Goal: Task Accomplishment & Management: Manage account settings

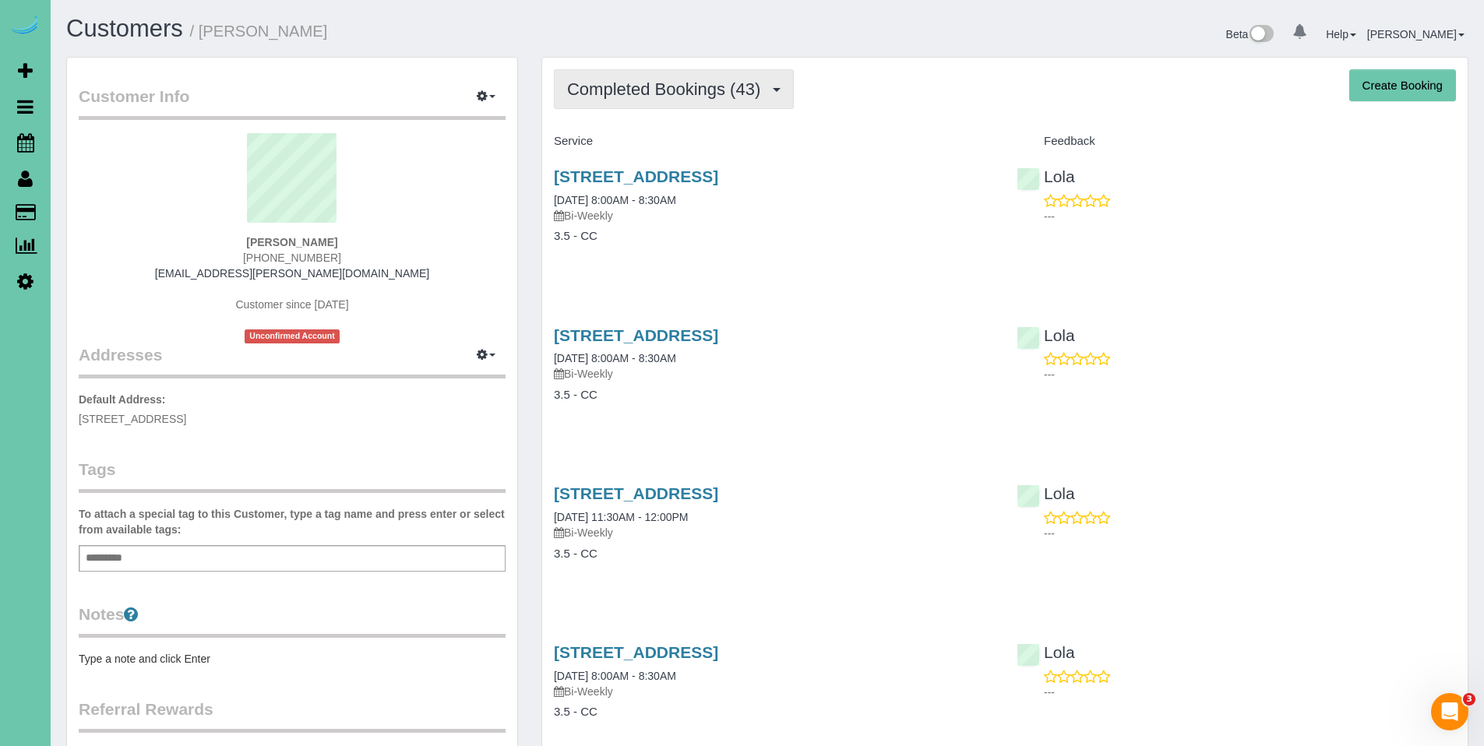
click at [658, 98] on span "Completed Bookings (43)" at bounding box center [667, 88] width 201 height 19
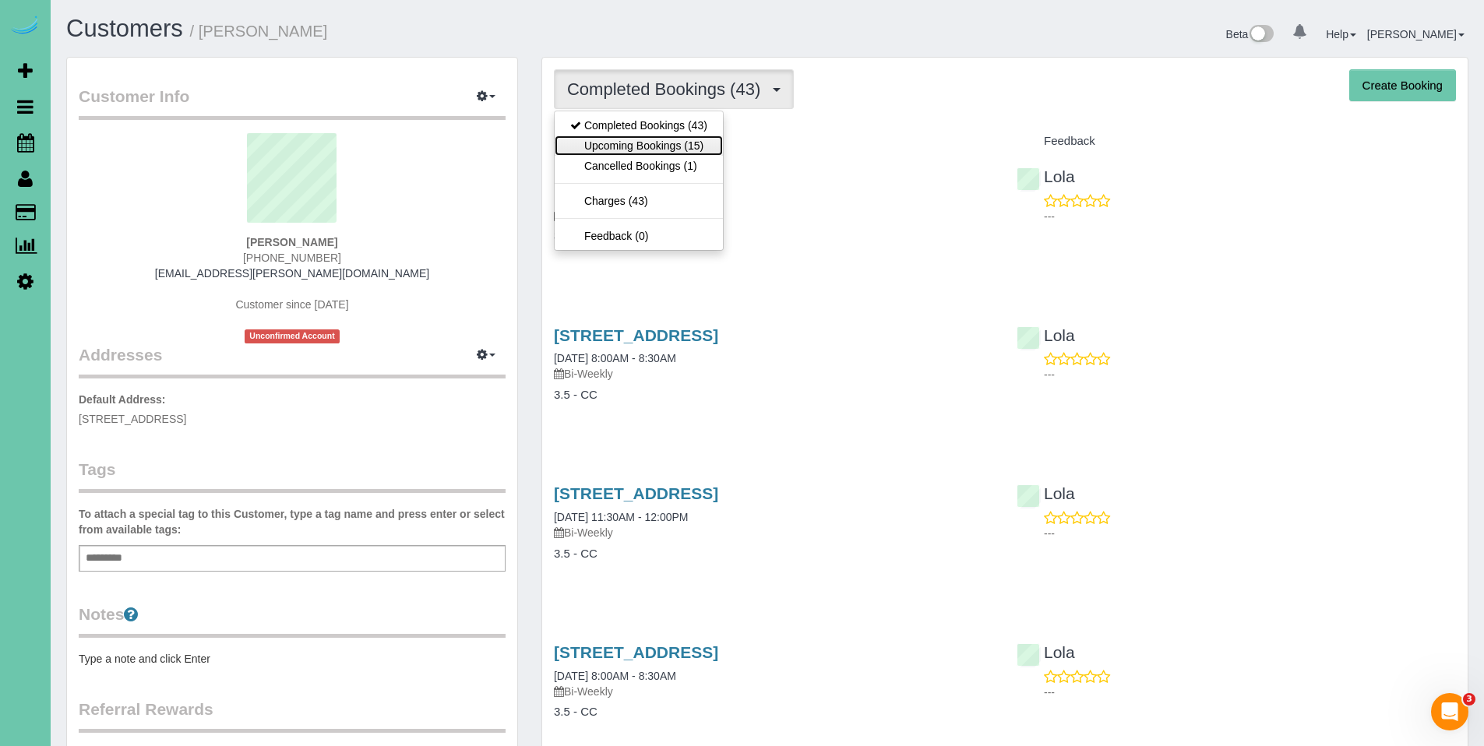
click at [644, 143] on link "Upcoming Bookings (15)" at bounding box center [639, 146] width 168 height 20
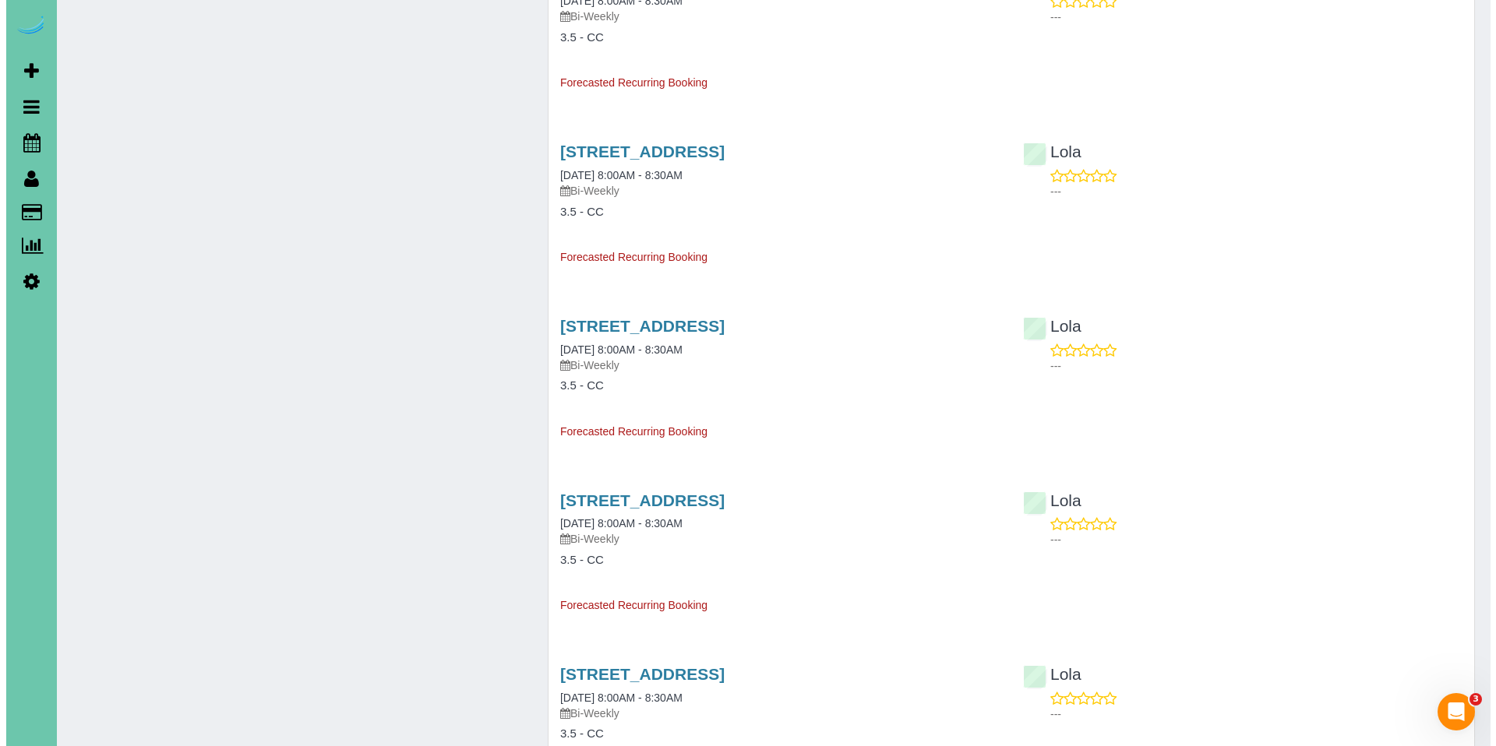
scroll to position [1201, 0]
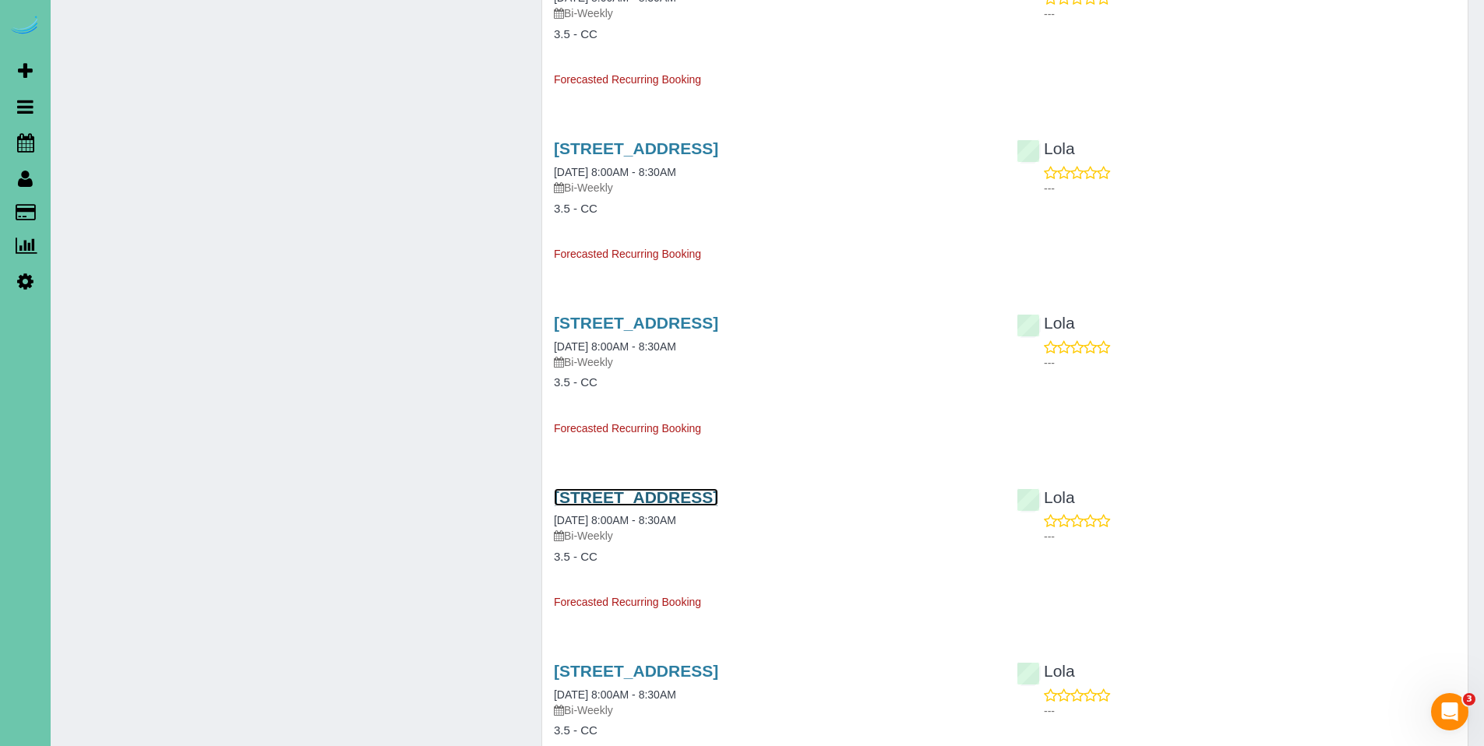
click at [678, 494] on link "3821 S 212 St, Elkhorn, NE 68022" at bounding box center [636, 497] width 164 height 18
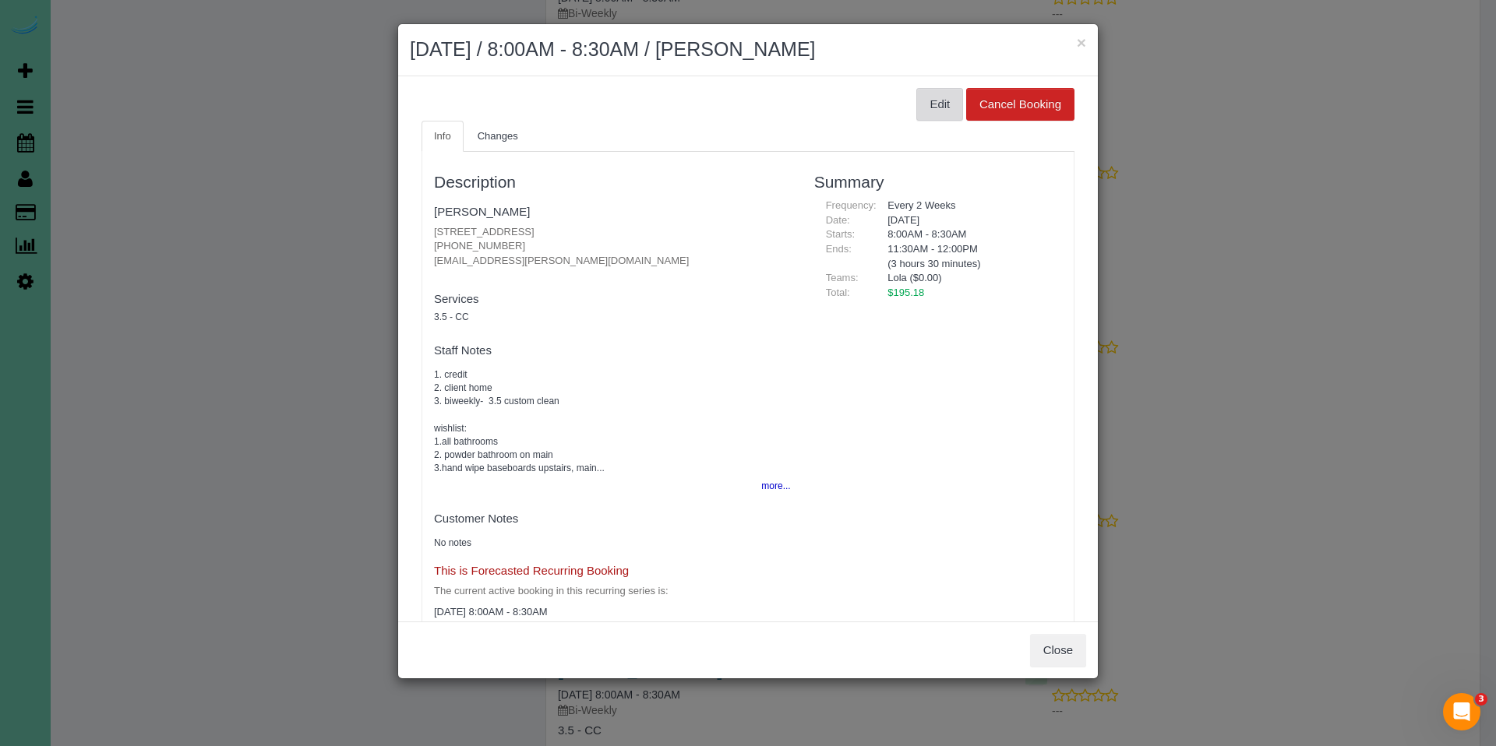
click at [925, 114] on button "Edit" at bounding box center [939, 104] width 47 height 33
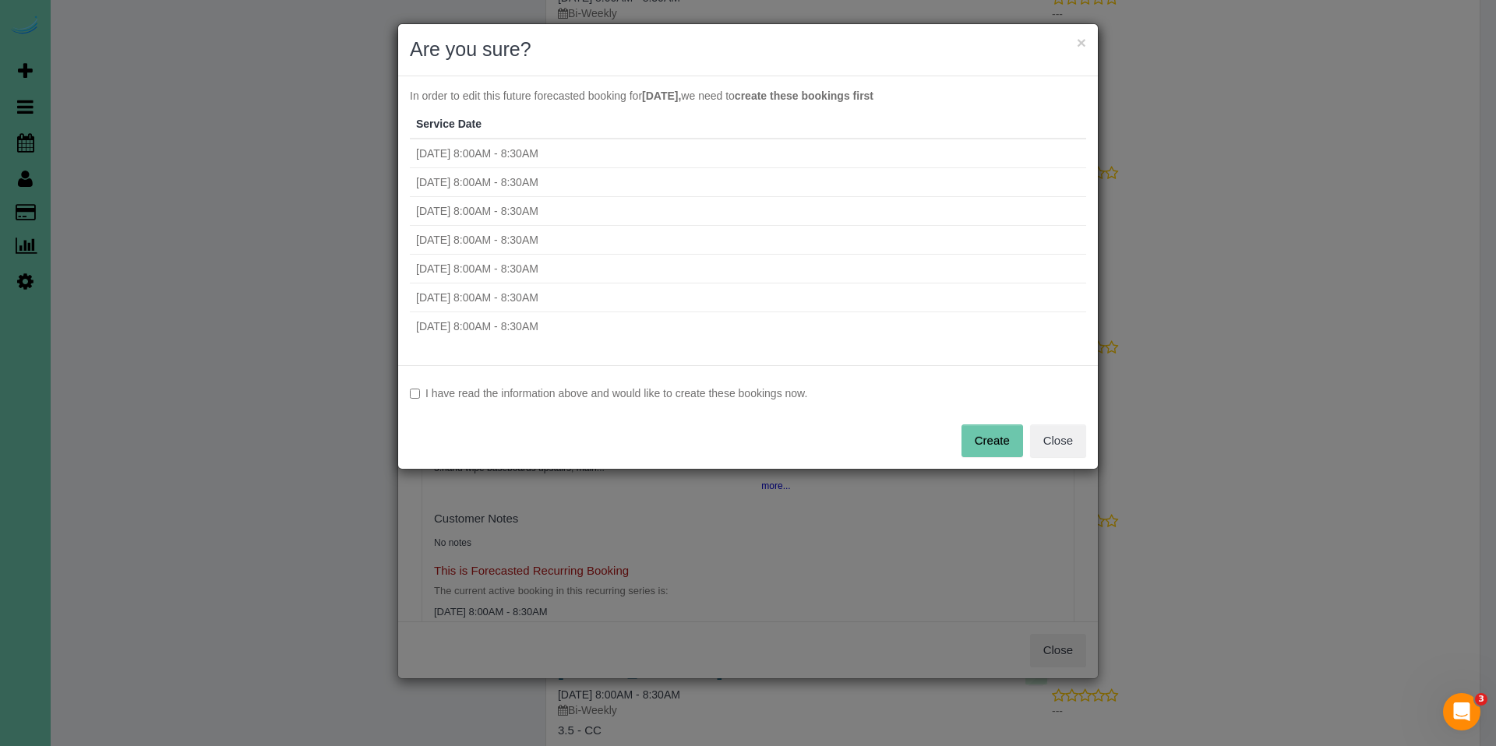
click at [637, 391] on label "I have read the information above and would like to create these bookings now." at bounding box center [748, 394] width 676 height 16
click at [999, 450] on button "Create" at bounding box center [992, 441] width 62 height 33
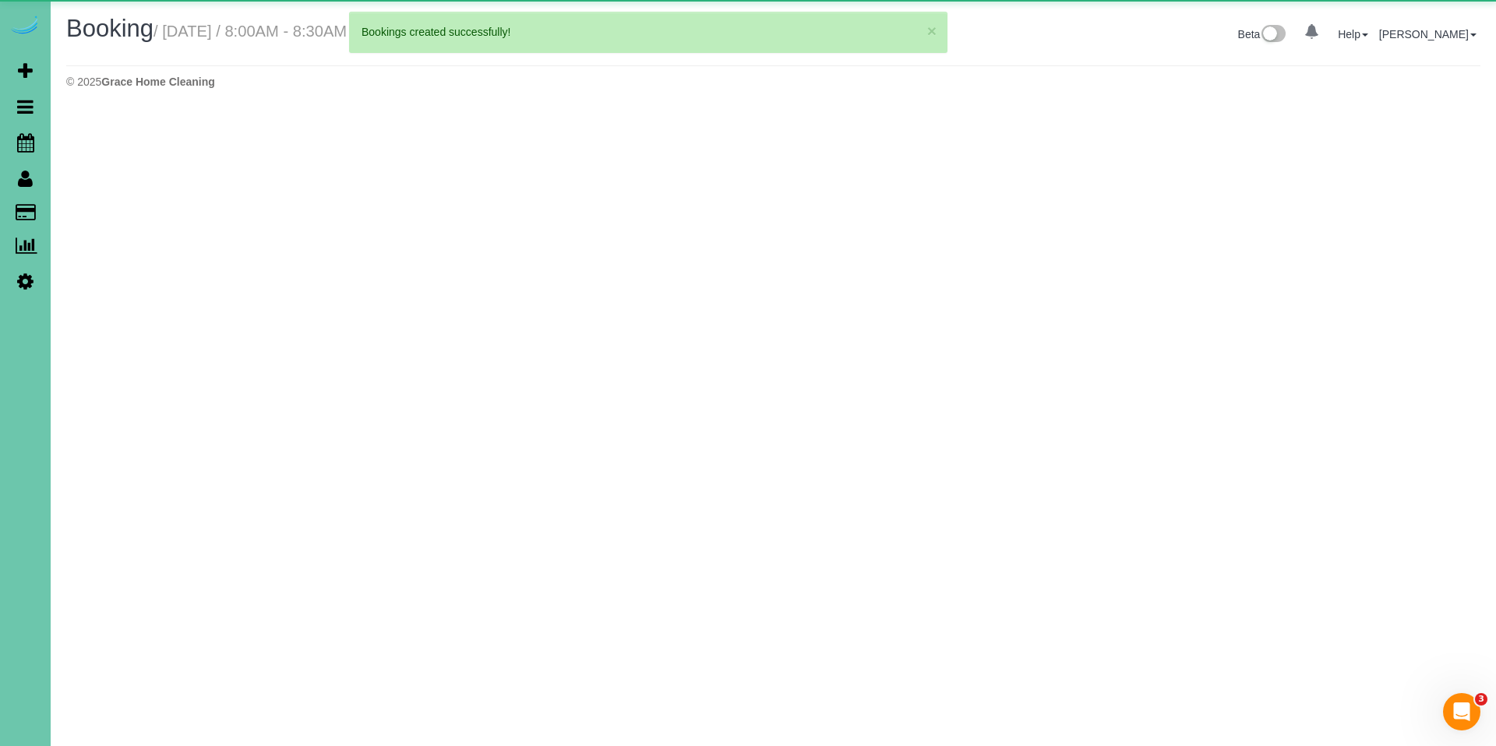
select select "NE"
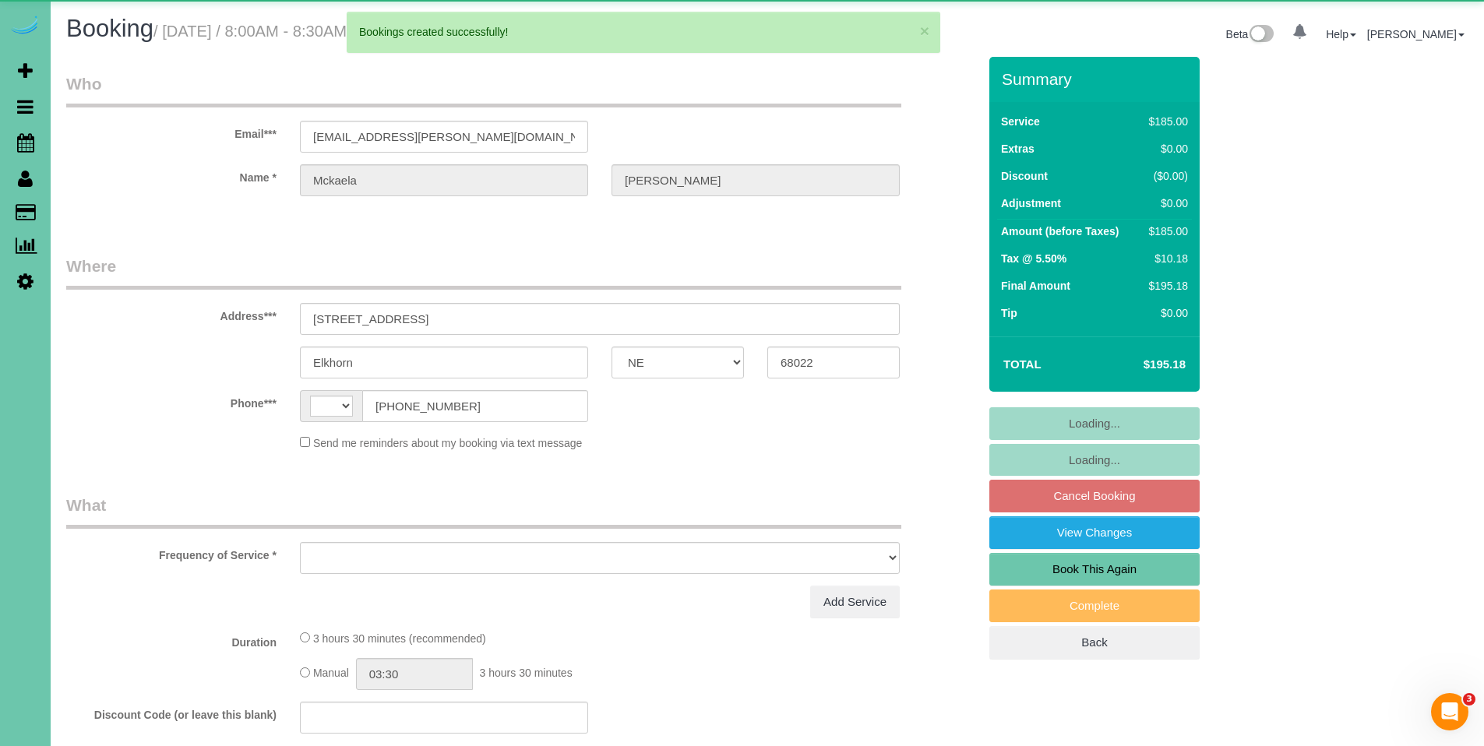
select select "string:US"
select select "object:2308"
select select "string:fspay-0036bf23-c867-4f9e-8ea0-c8d0889dd1ae"
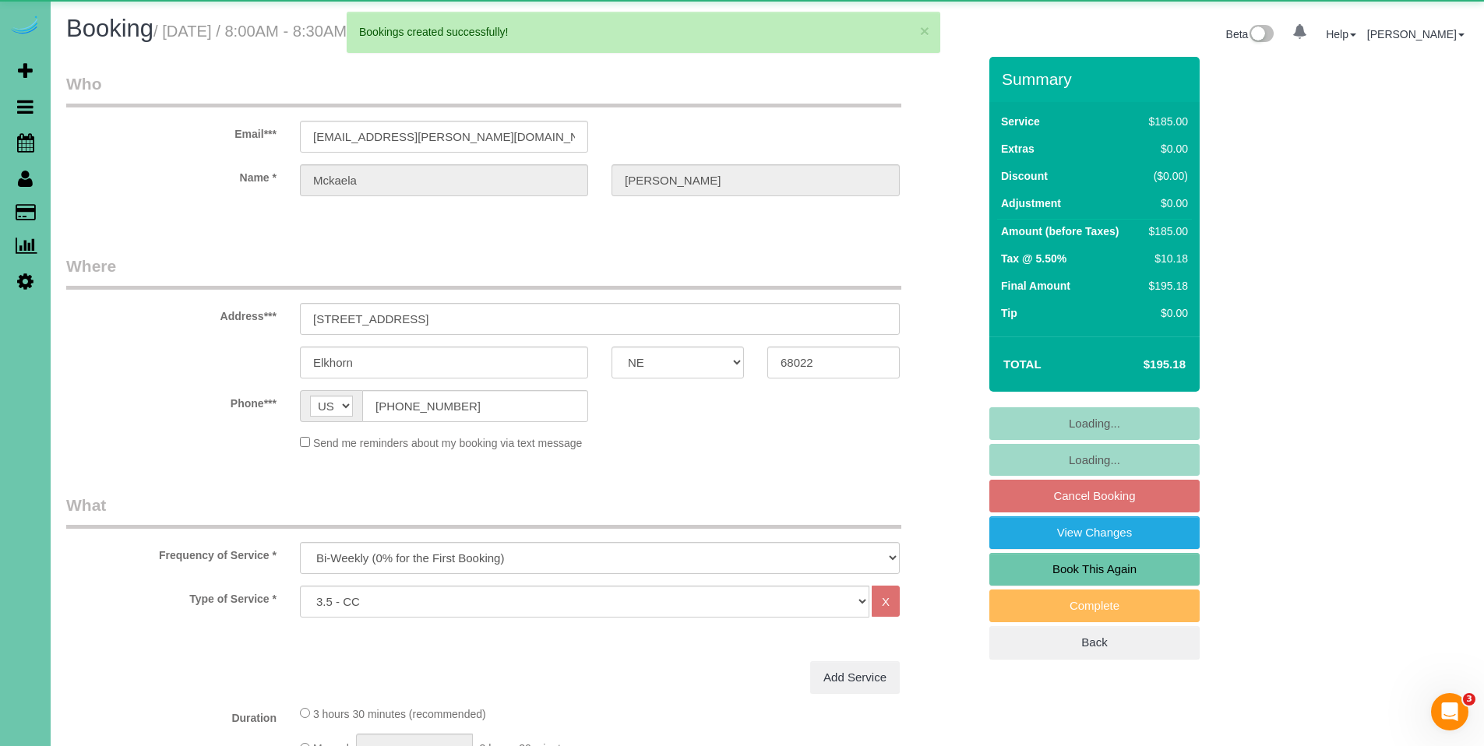
select select "object:2327"
select select "number:37"
select select "number:42"
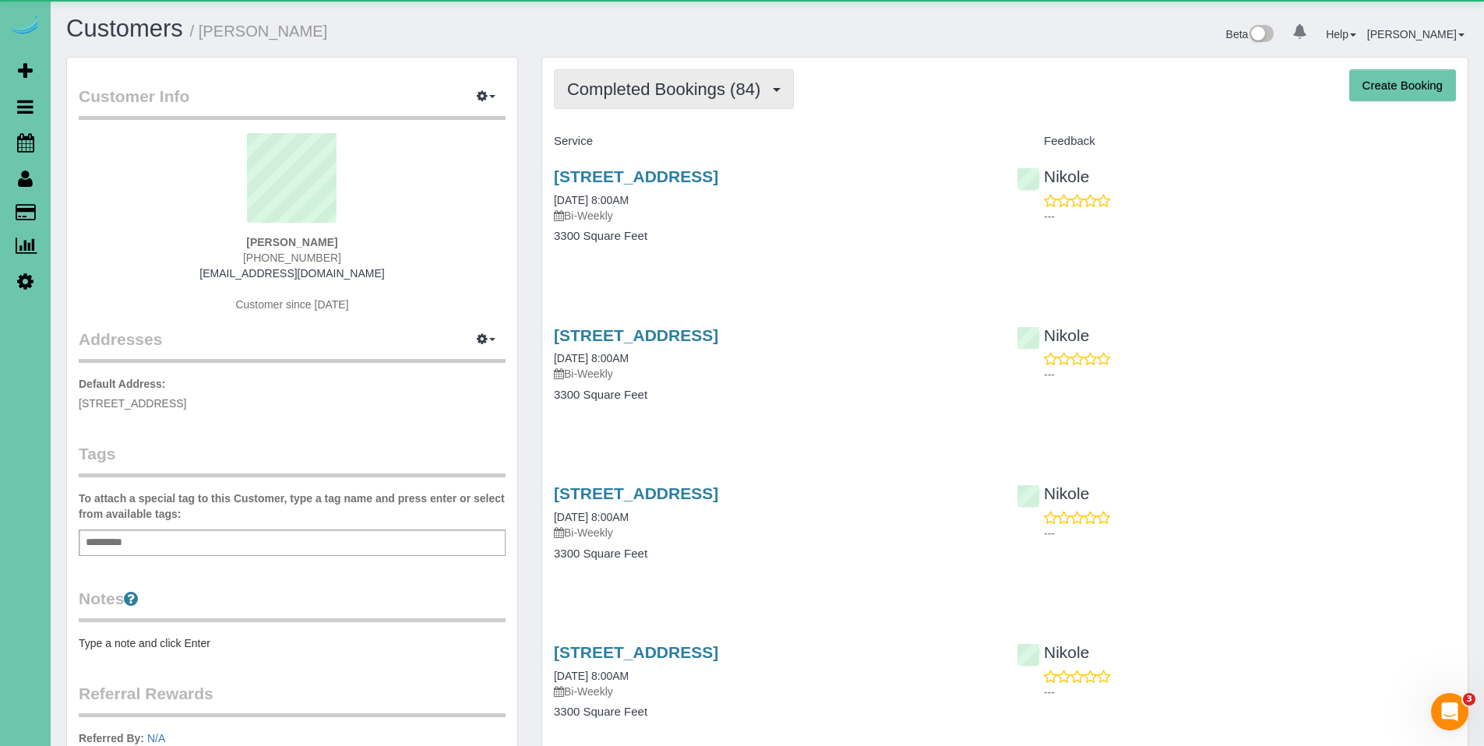
click at [686, 90] on span "Completed Bookings (84)" at bounding box center [667, 88] width 201 height 19
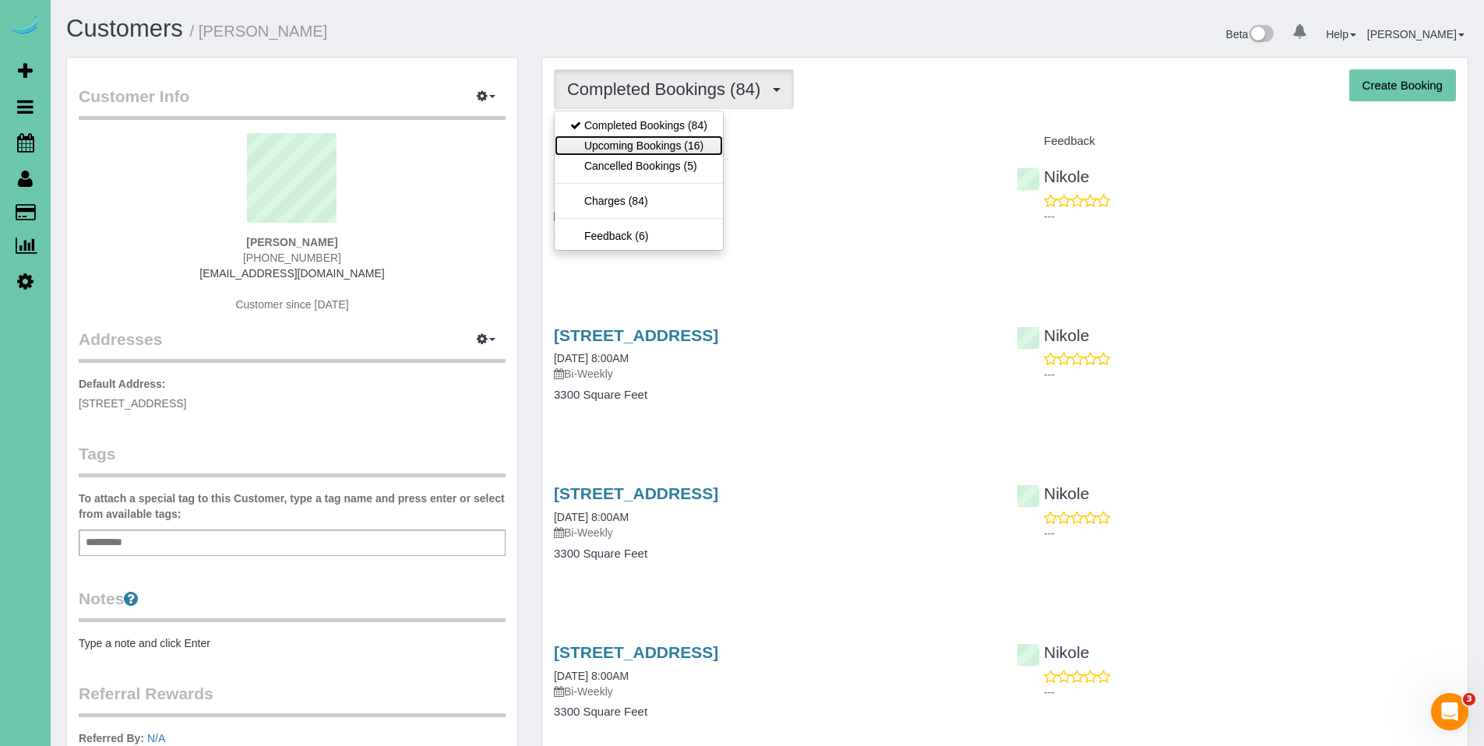
click at [677, 145] on link "Upcoming Bookings (16)" at bounding box center [639, 146] width 168 height 20
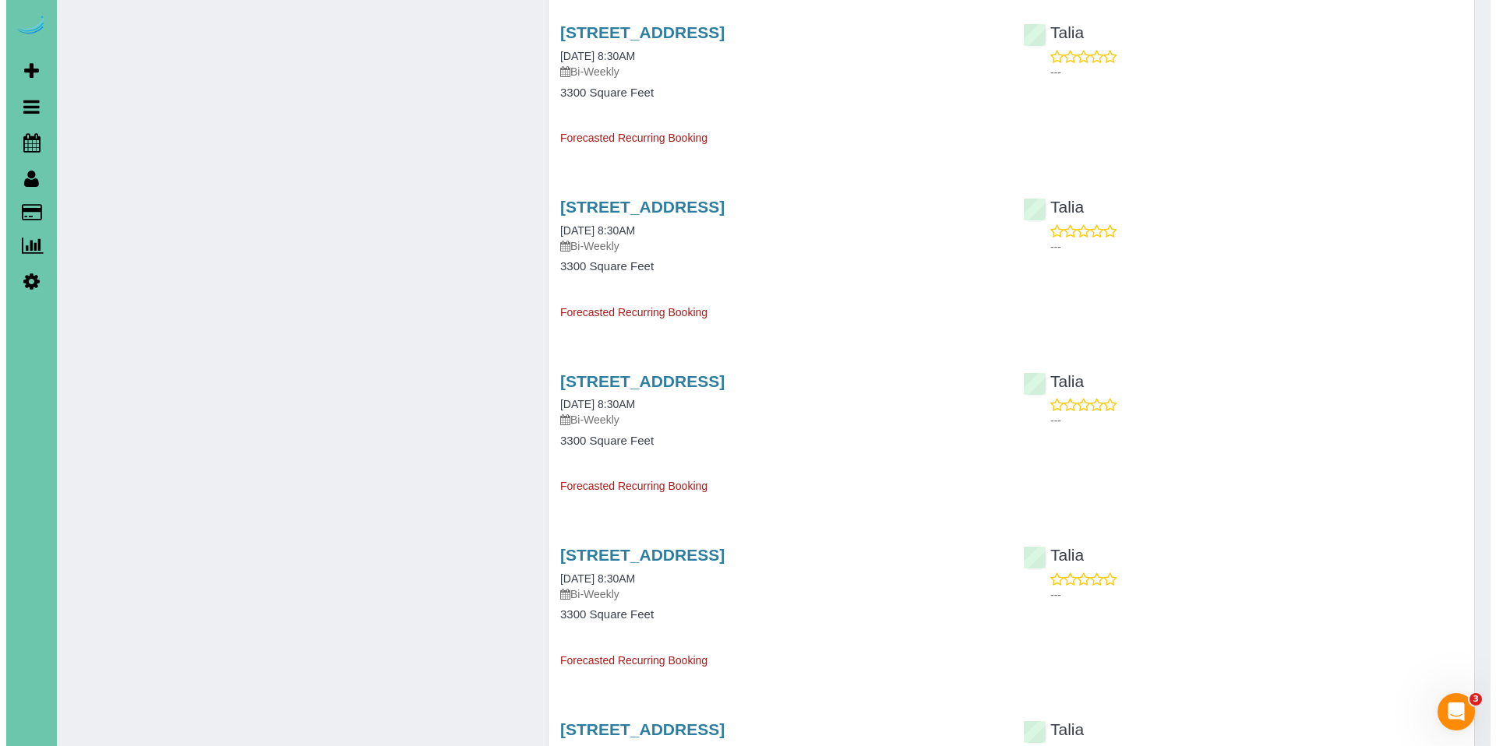
scroll to position [1405, 0]
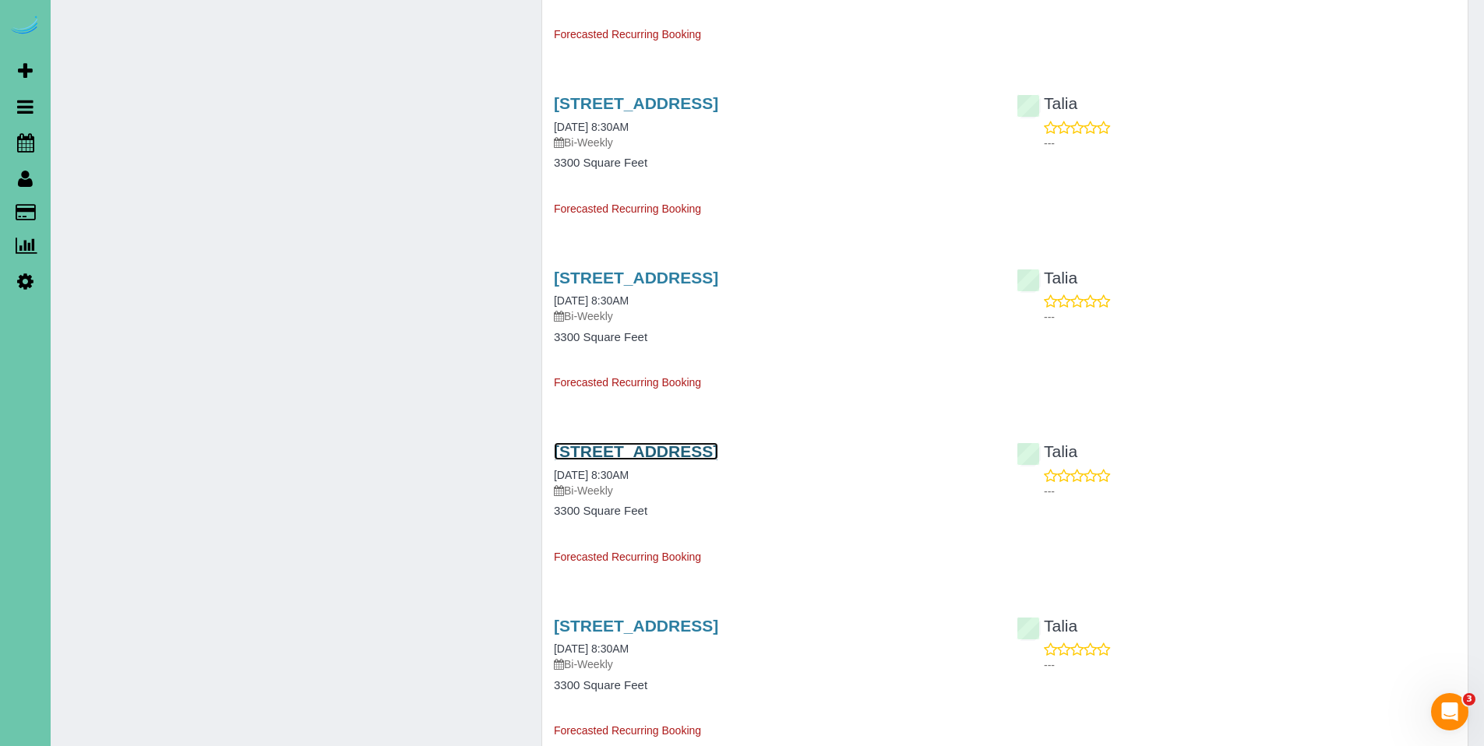
click at [649, 448] on link "12411 N 69th Street, Omaha, NE 68152" at bounding box center [636, 452] width 164 height 18
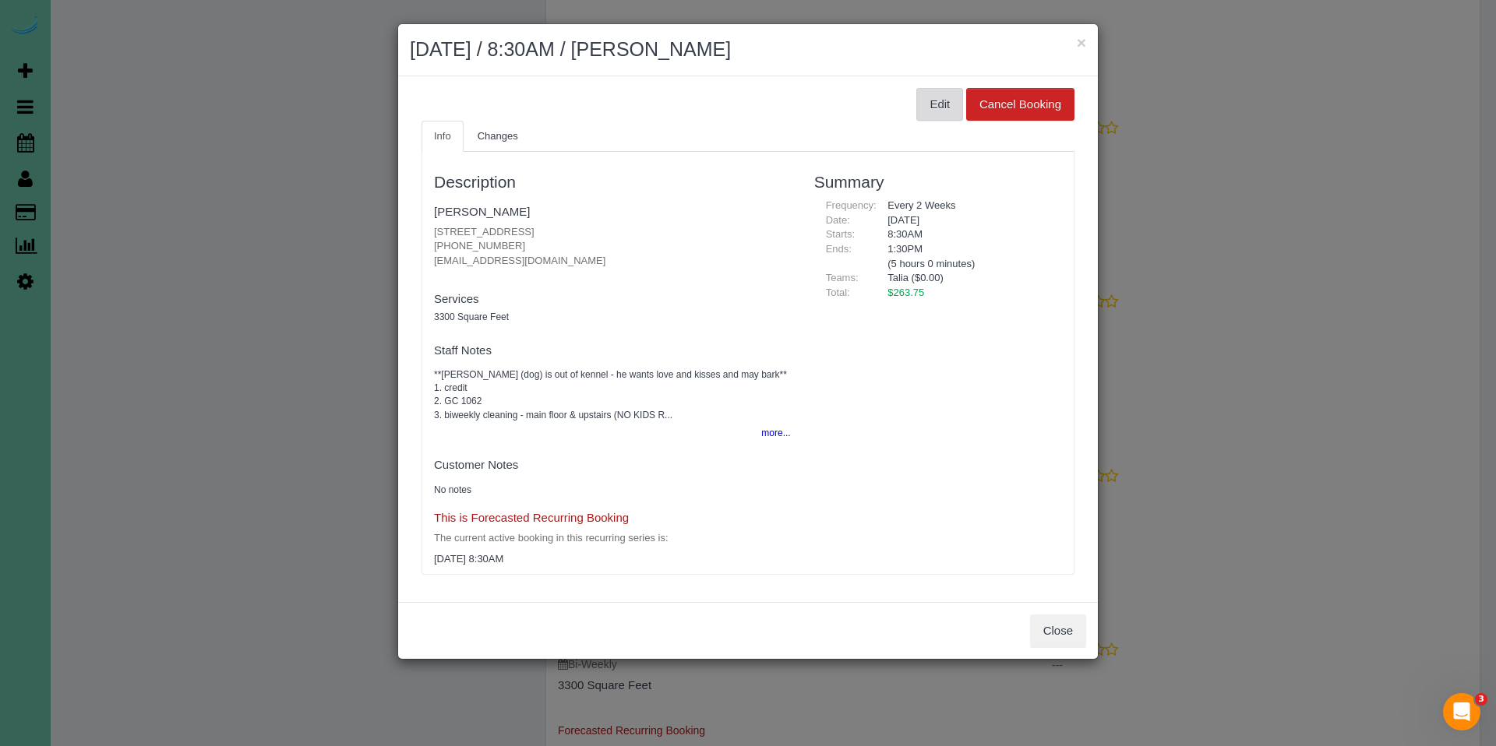
click at [934, 100] on button "Edit" at bounding box center [939, 104] width 47 height 33
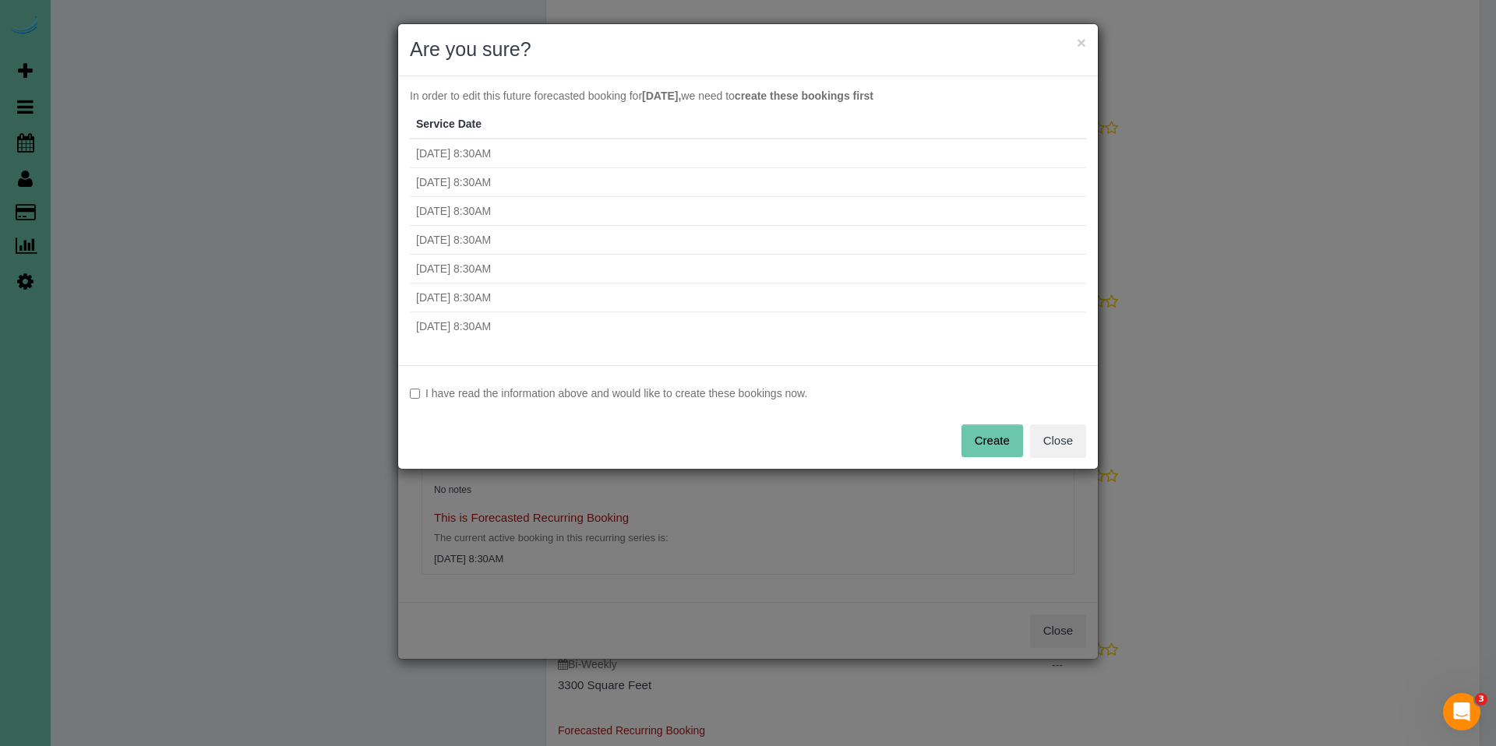
click at [537, 390] on label "I have read the information above and would like to create these bookings now." at bounding box center [748, 394] width 676 height 16
click at [993, 444] on button "Create" at bounding box center [992, 441] width 62 height 33
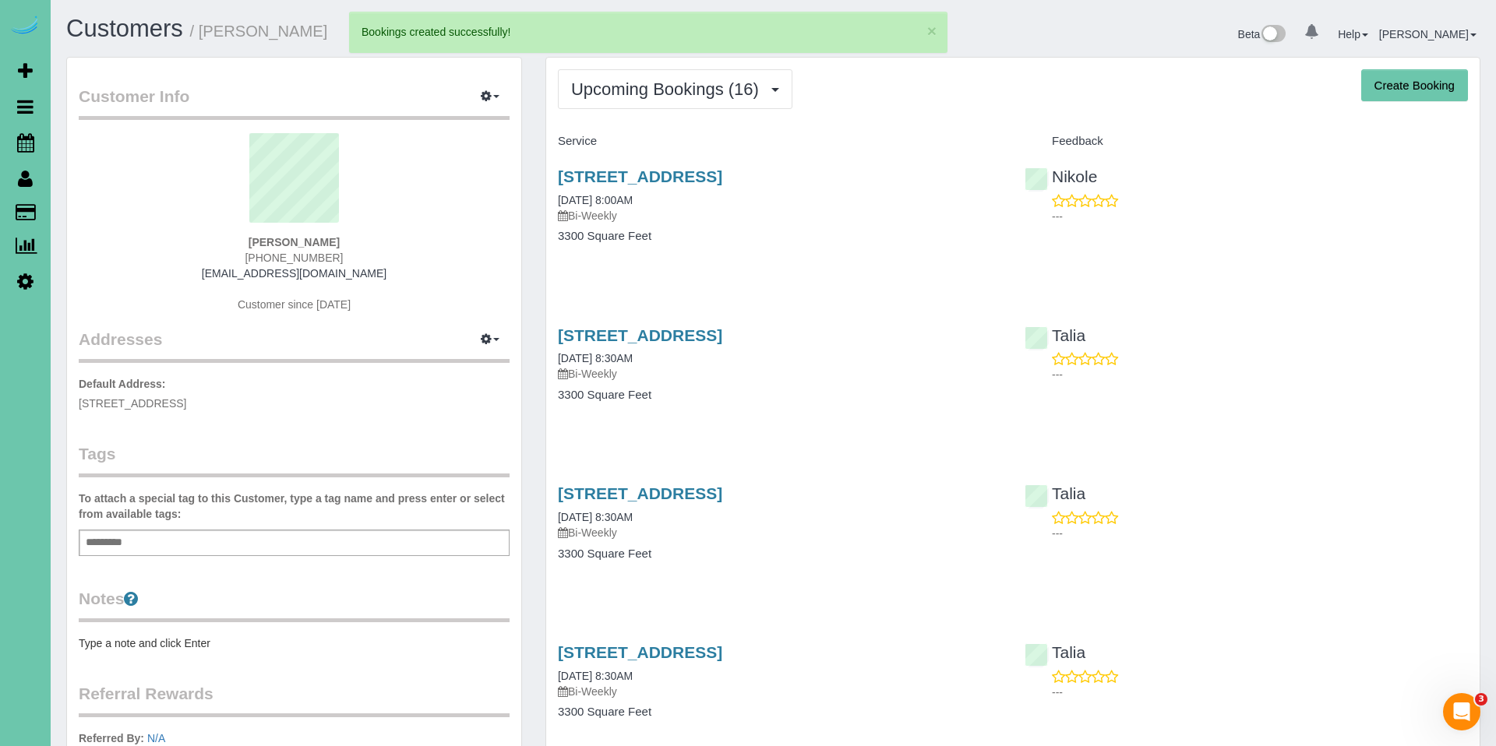
select select "NE"
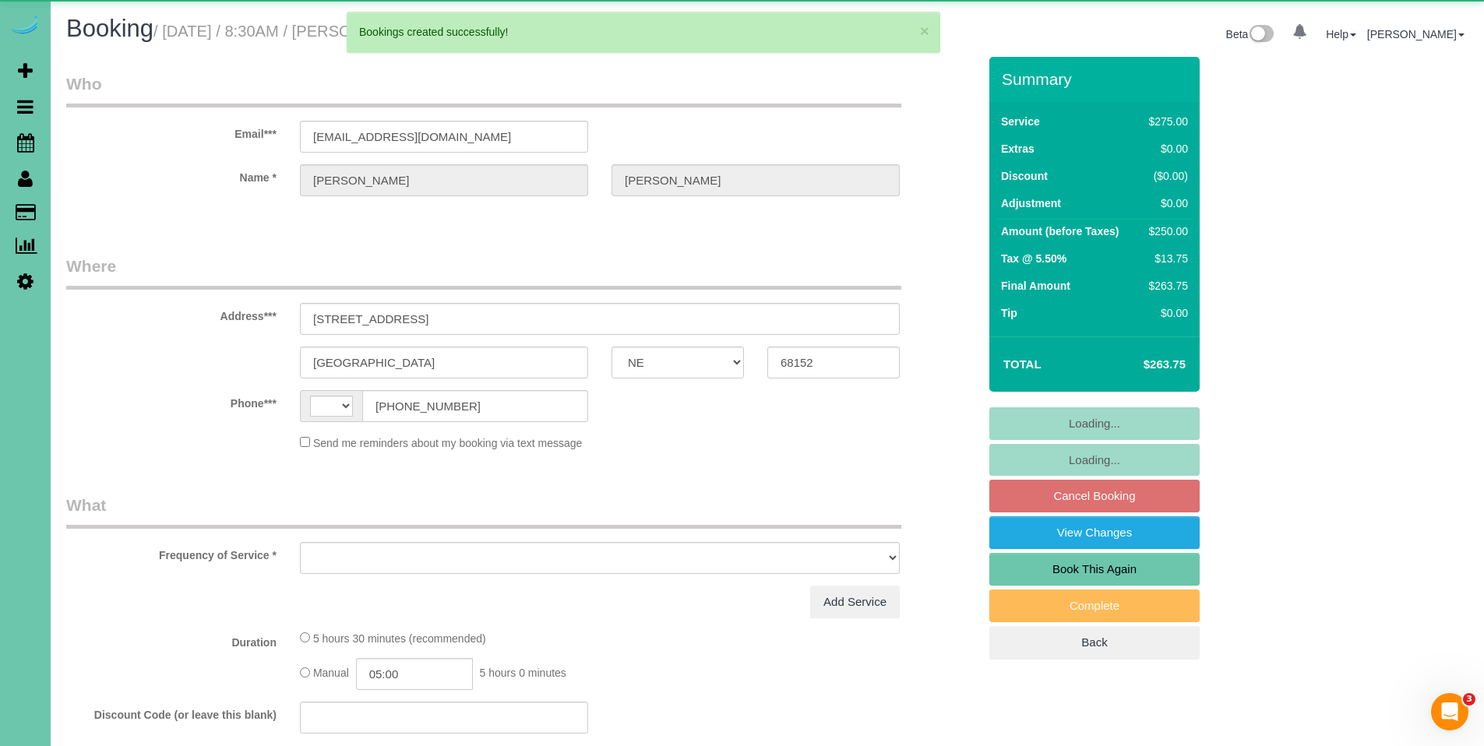
select select "string:US"
select select "object:2464"
select select "string:fspay-56dbd0b9-2122-43e0-af26-c0437fa8fff4"
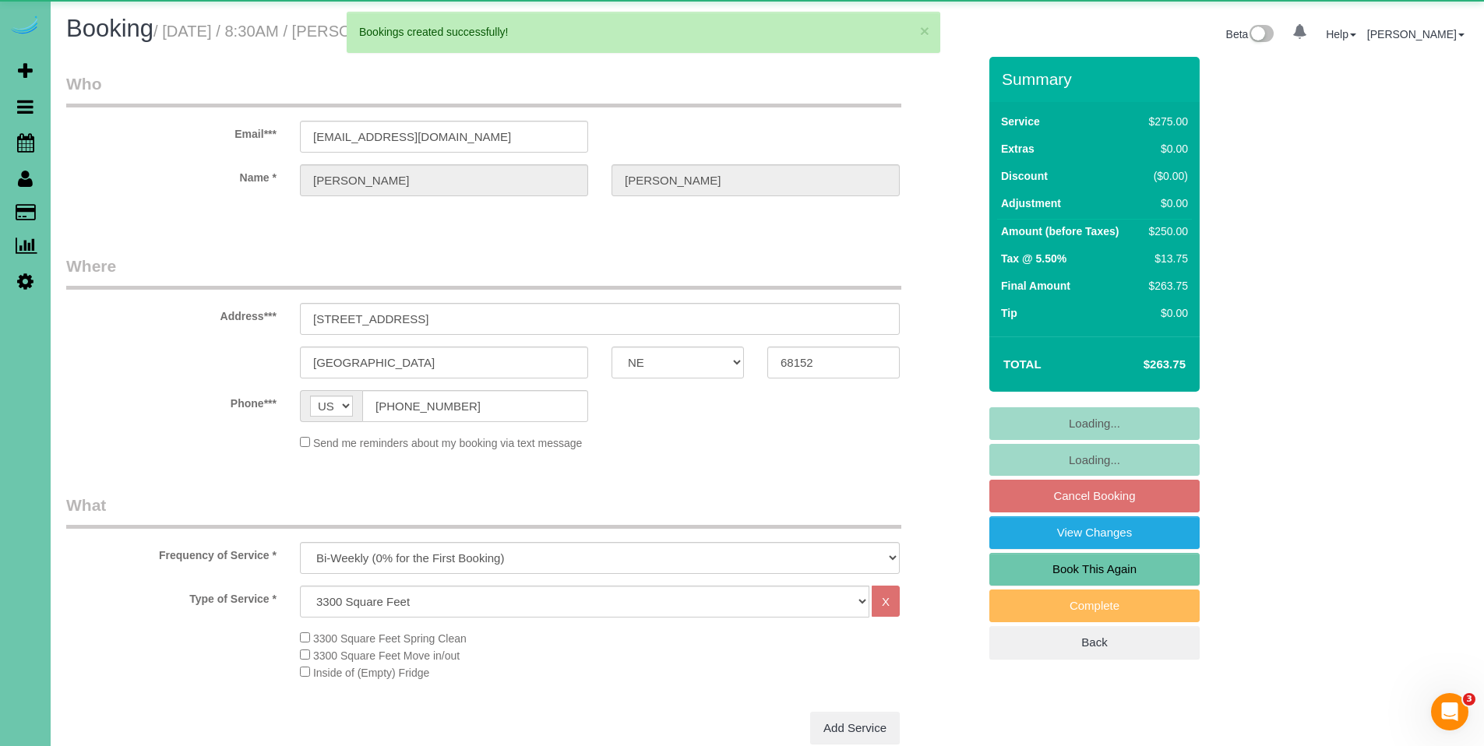
select select "object:2494"
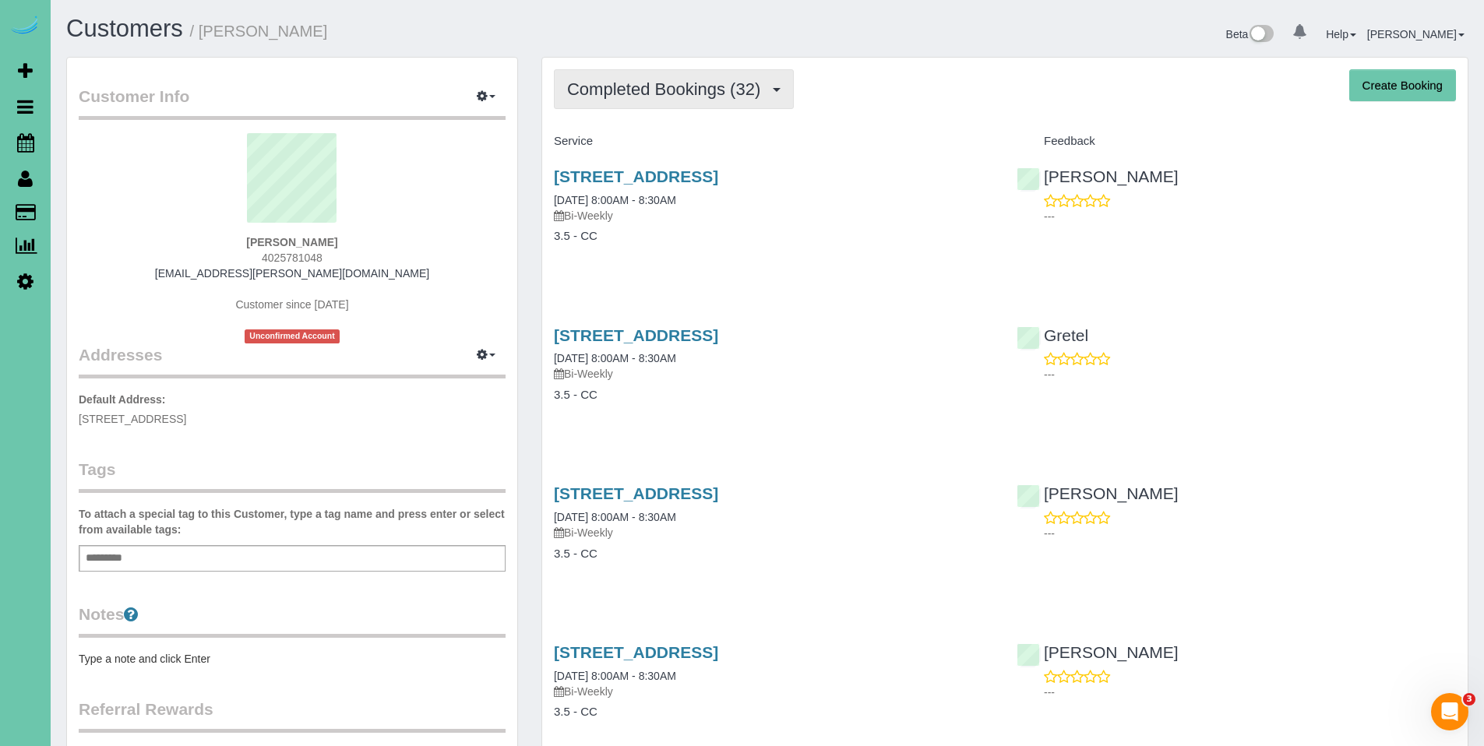
click at [626, 90] on span "Completed Bookings (32)" at bounding box center [667, 88] width 201 height 19
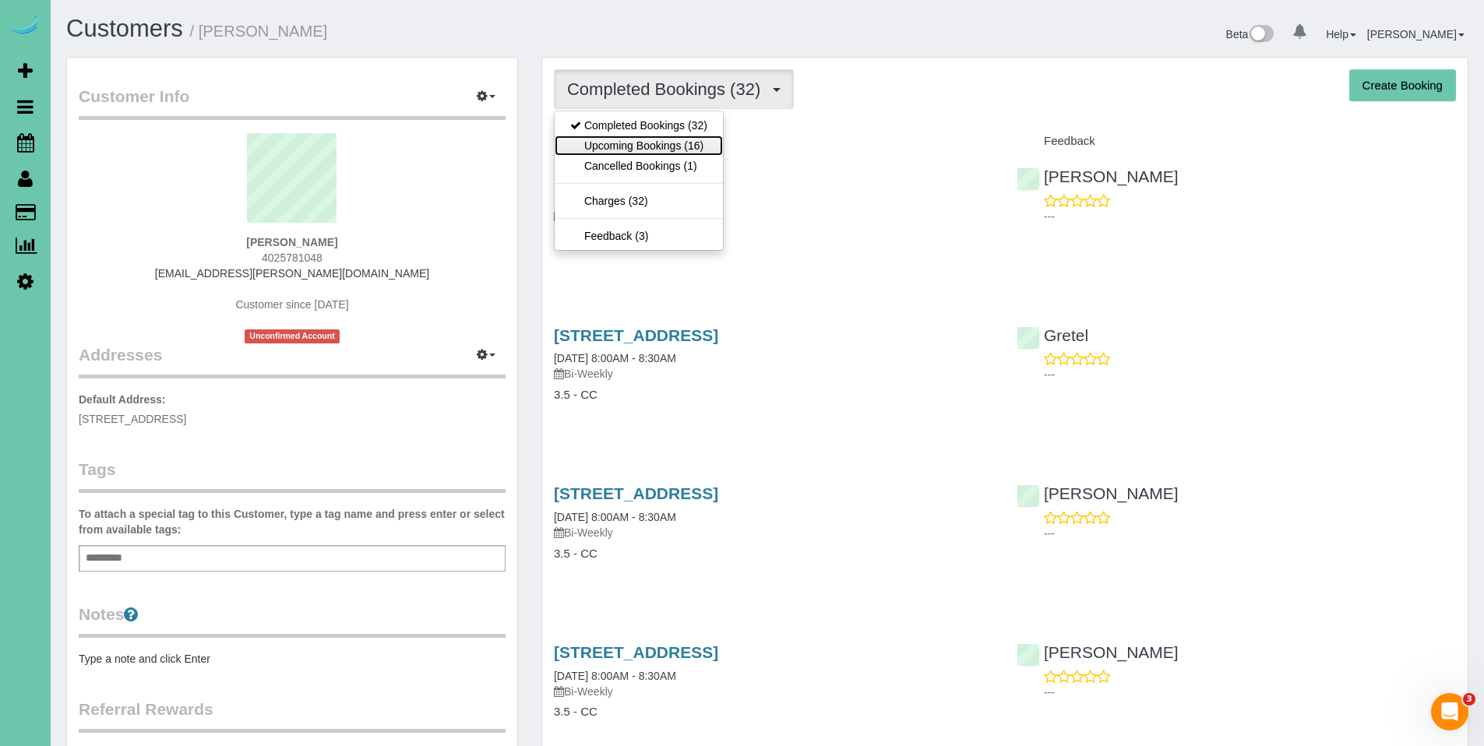
click at [619, 142] on link "Upcoming Bookings (16)" at bounding box center [639, 146] width 168 height 20
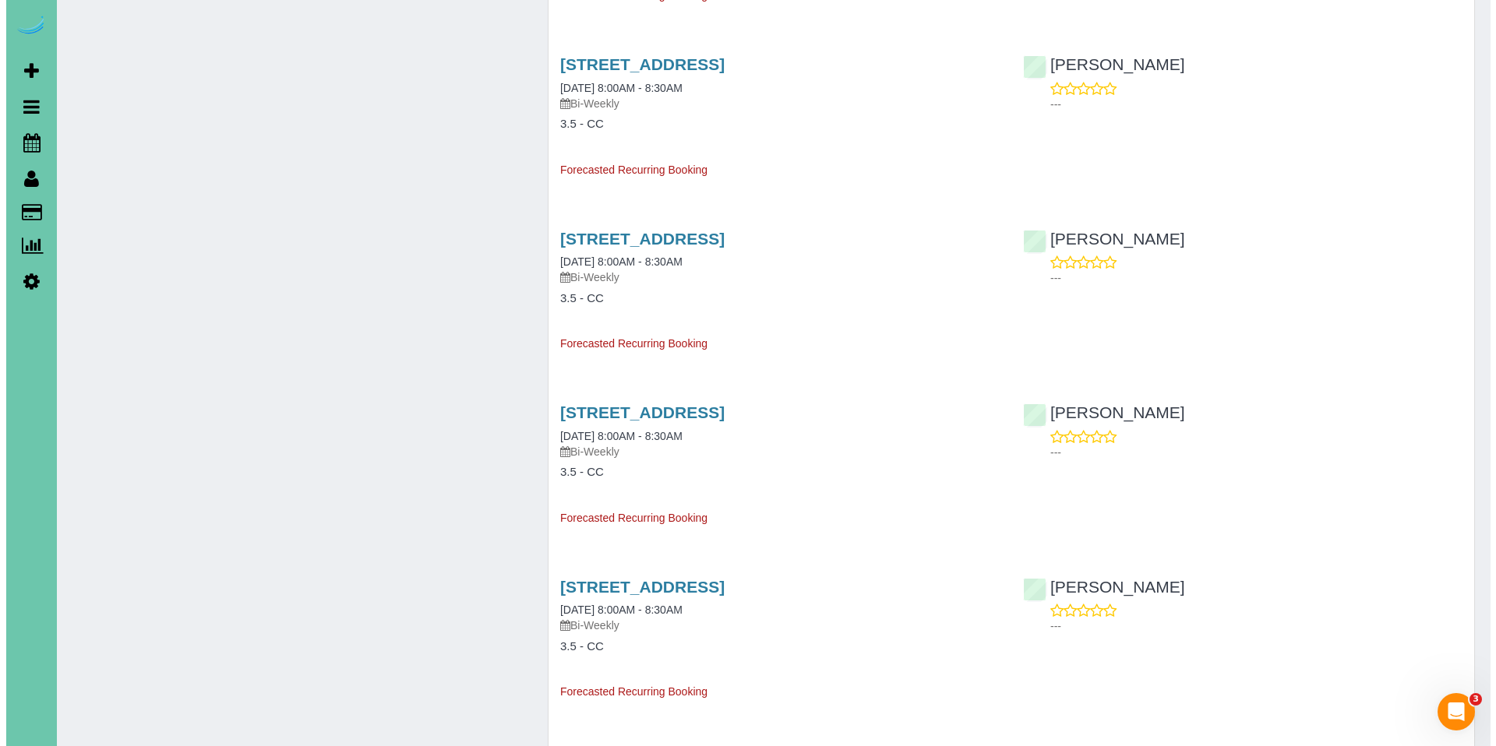
scroll to position [1448, 0]
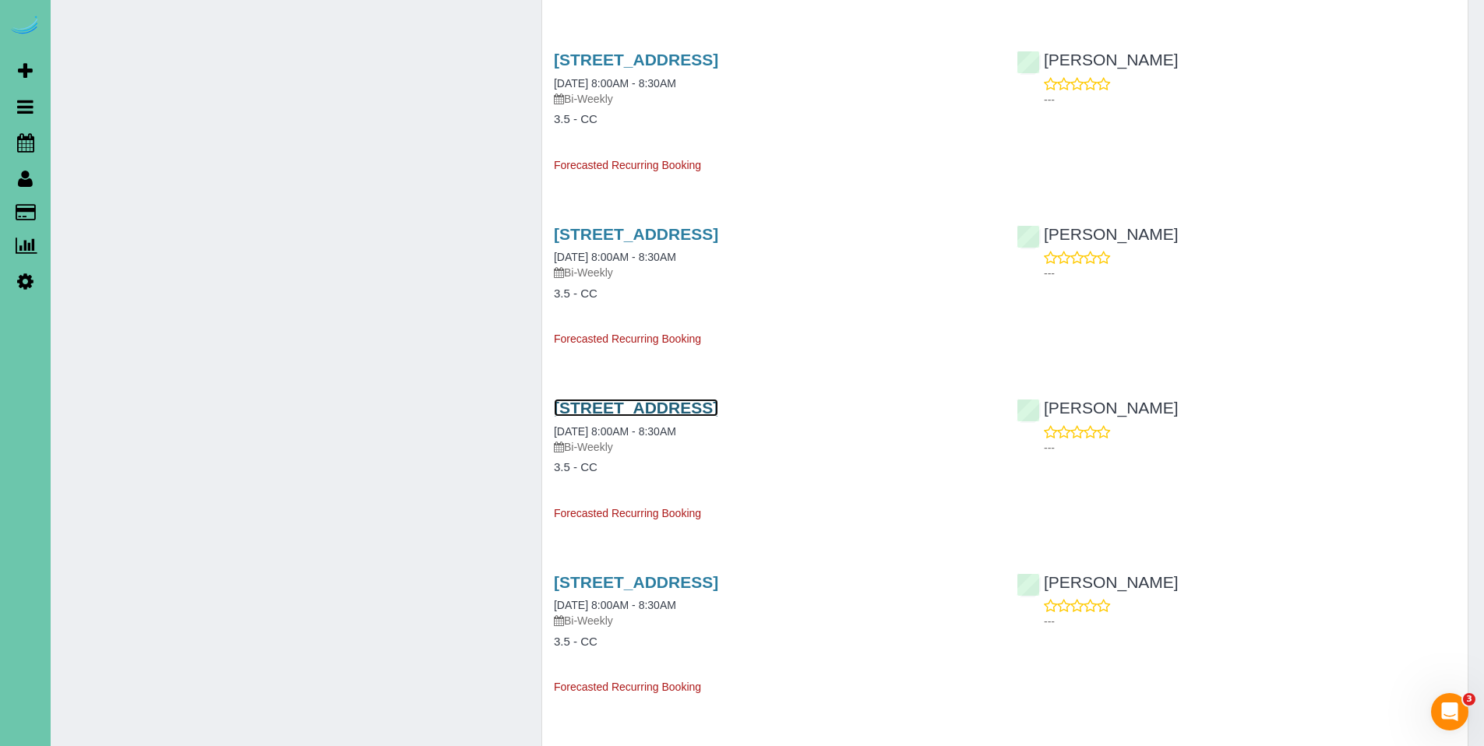
click at [663, 410] on link "504 Fox Creek Lane, Papillion, NE 68046" at bounding box center [636, 408] width 164 height 18
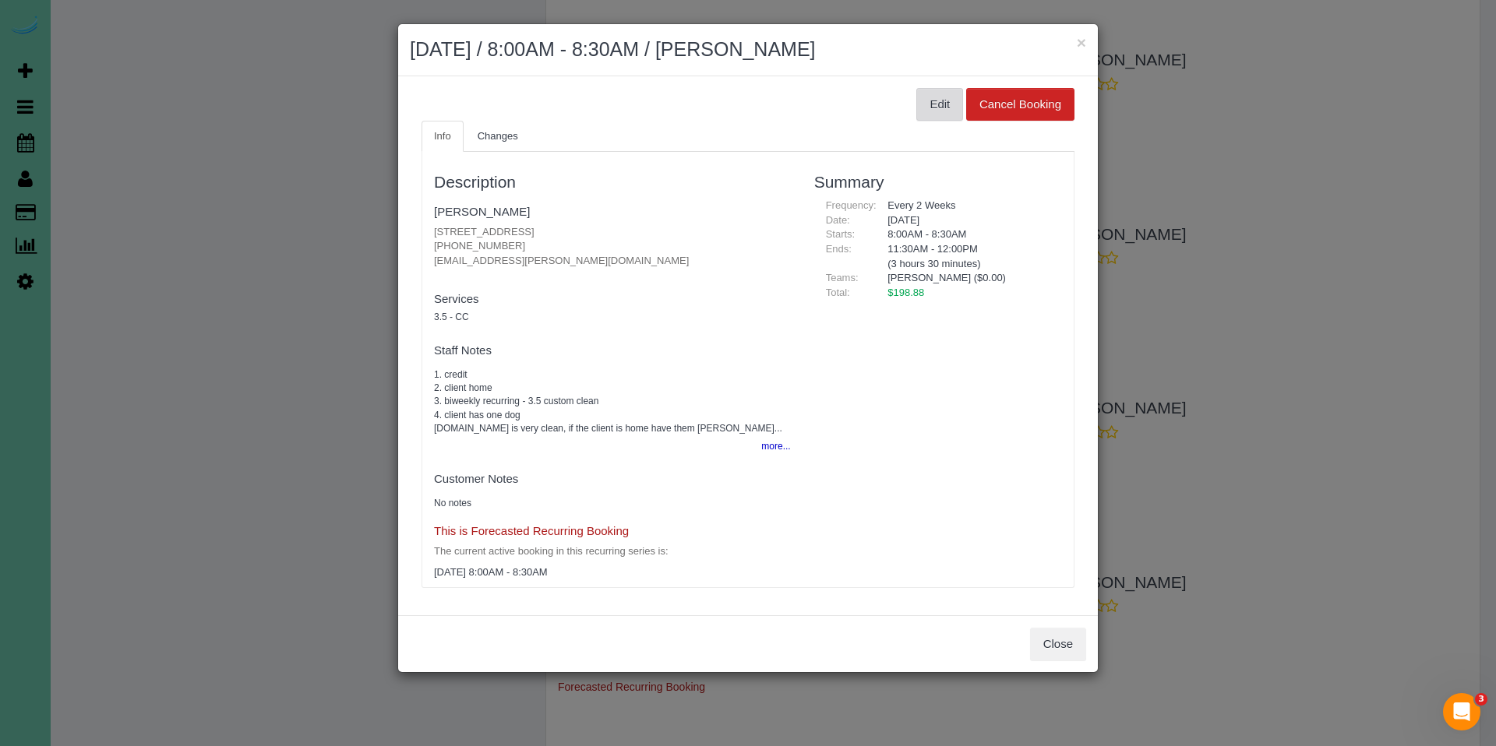
click at [932, 114] on button "Edit" at bounding box center [939, 104] width 47 height 33
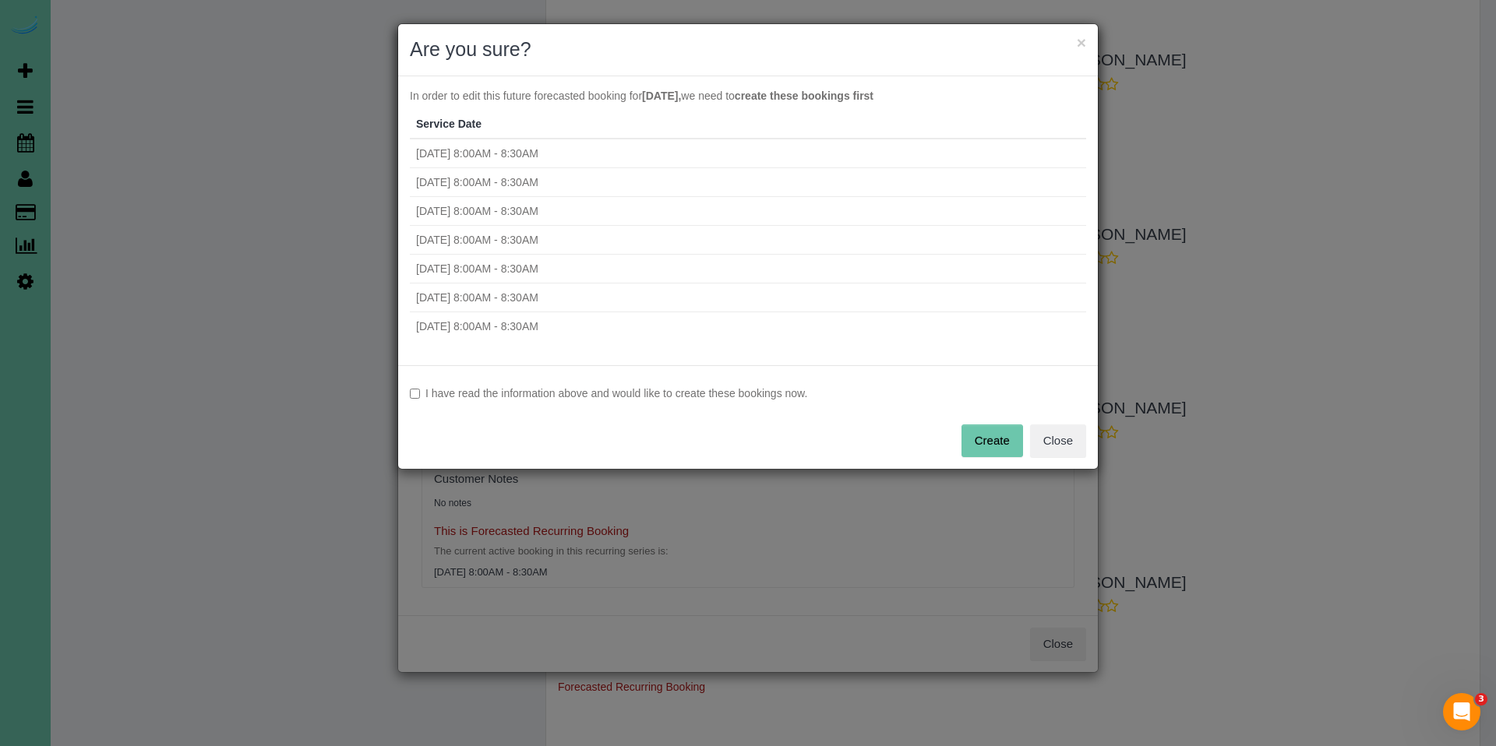
click at [594, 395] on label "I have read the information above and would like to create these bookings now." at bounding box center [748, 394] width 676 height 16
click at [1007, 439] on button "Create" at bounding box center [992, 441] width 62 height 33
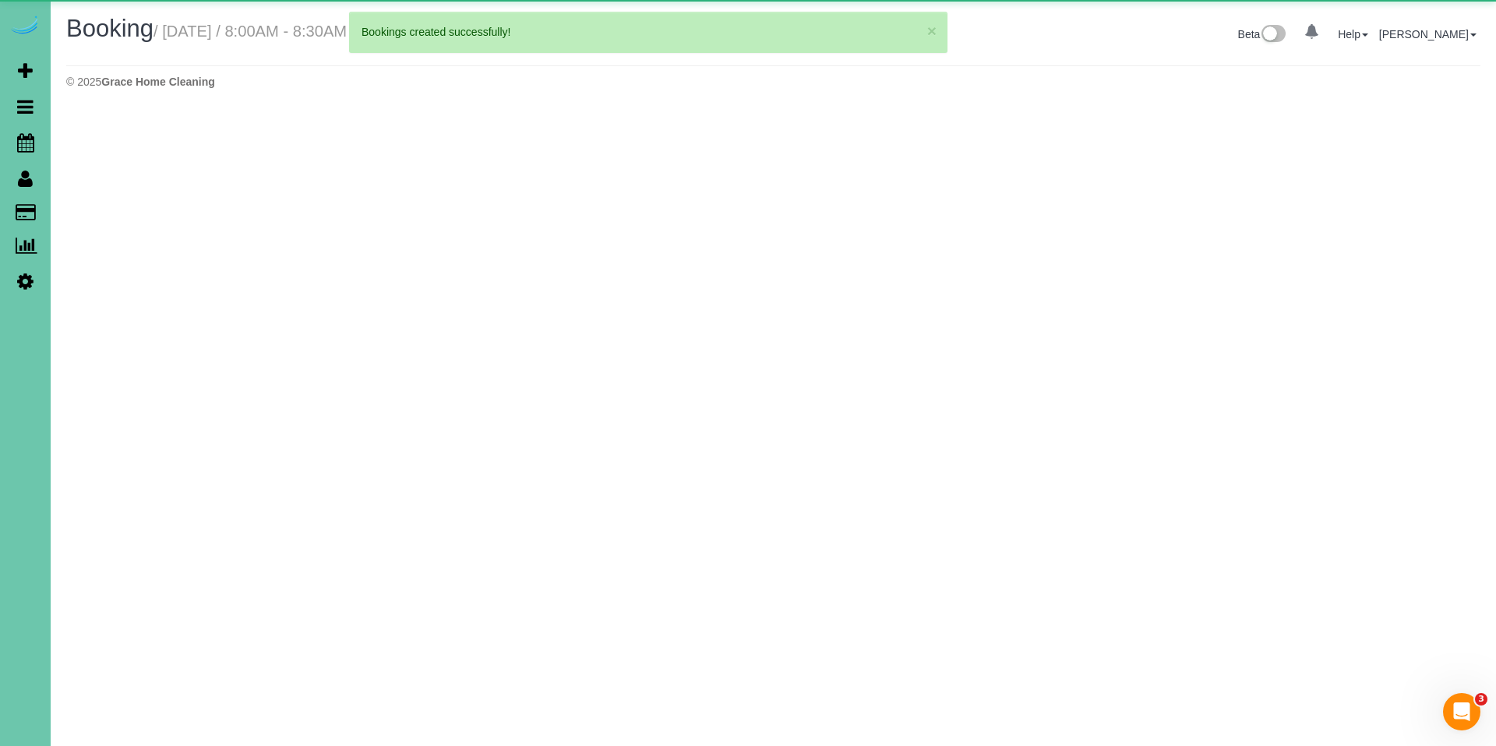
select select "NE"
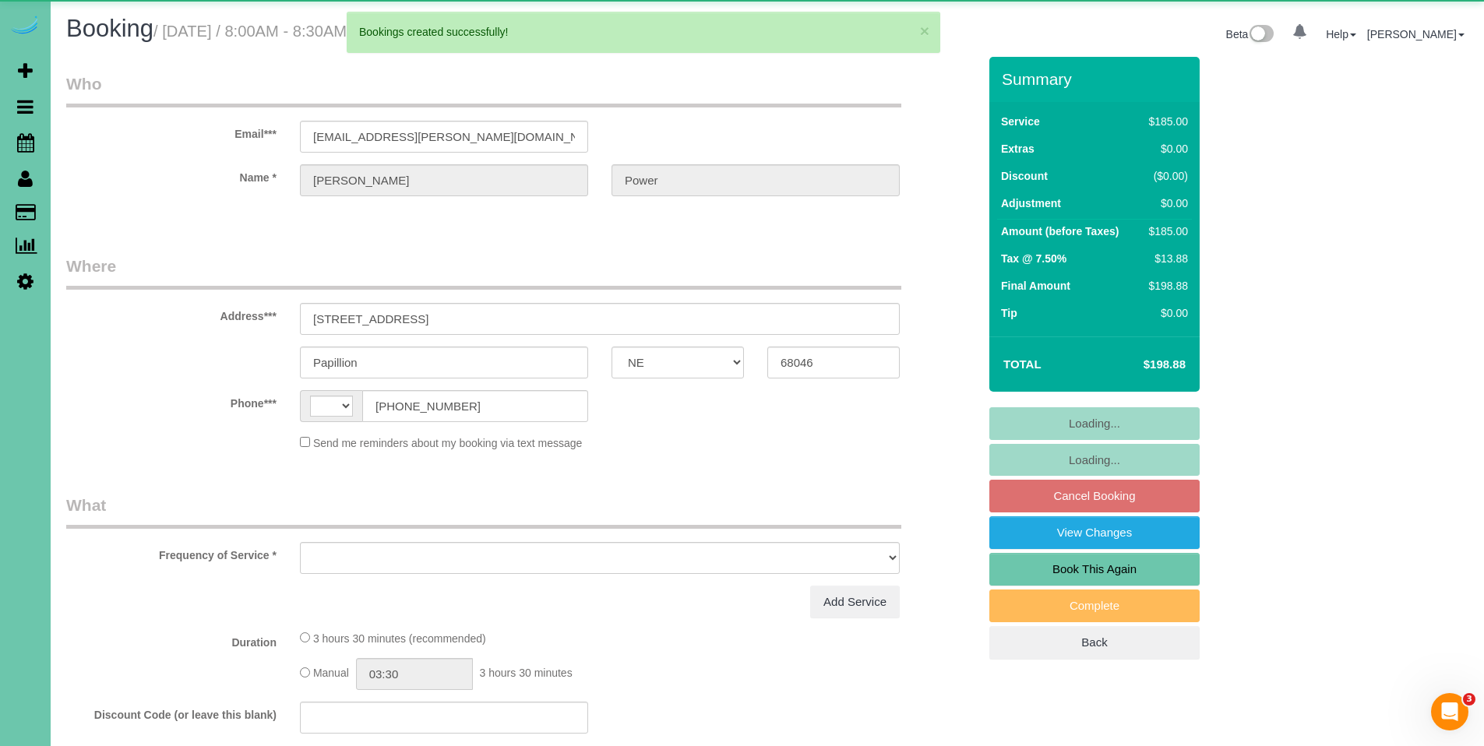
select select "string:US"
select select "object:2357"
select select "string:fspay-47d49148-34a6-4b4d-b3fd-c5d417f201d2"
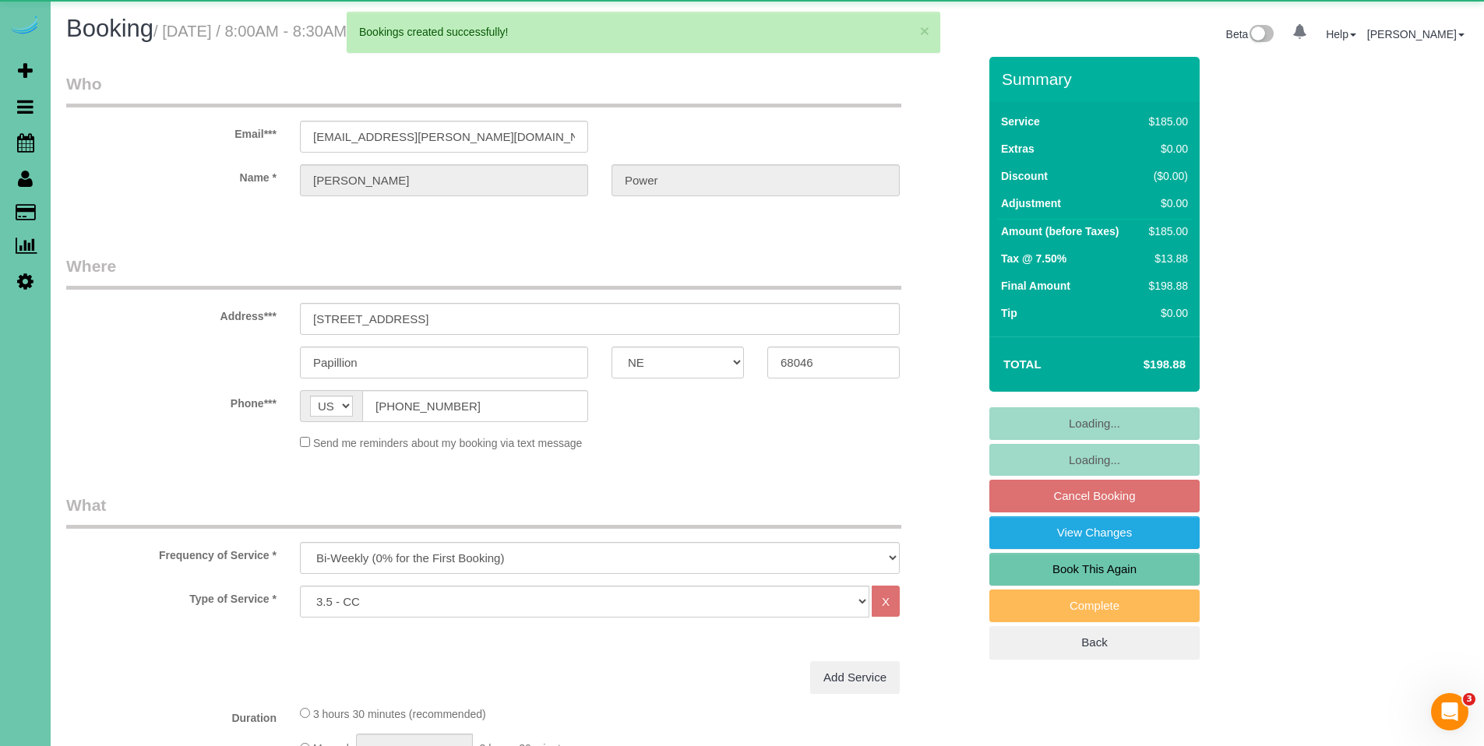
select select "object:2430"
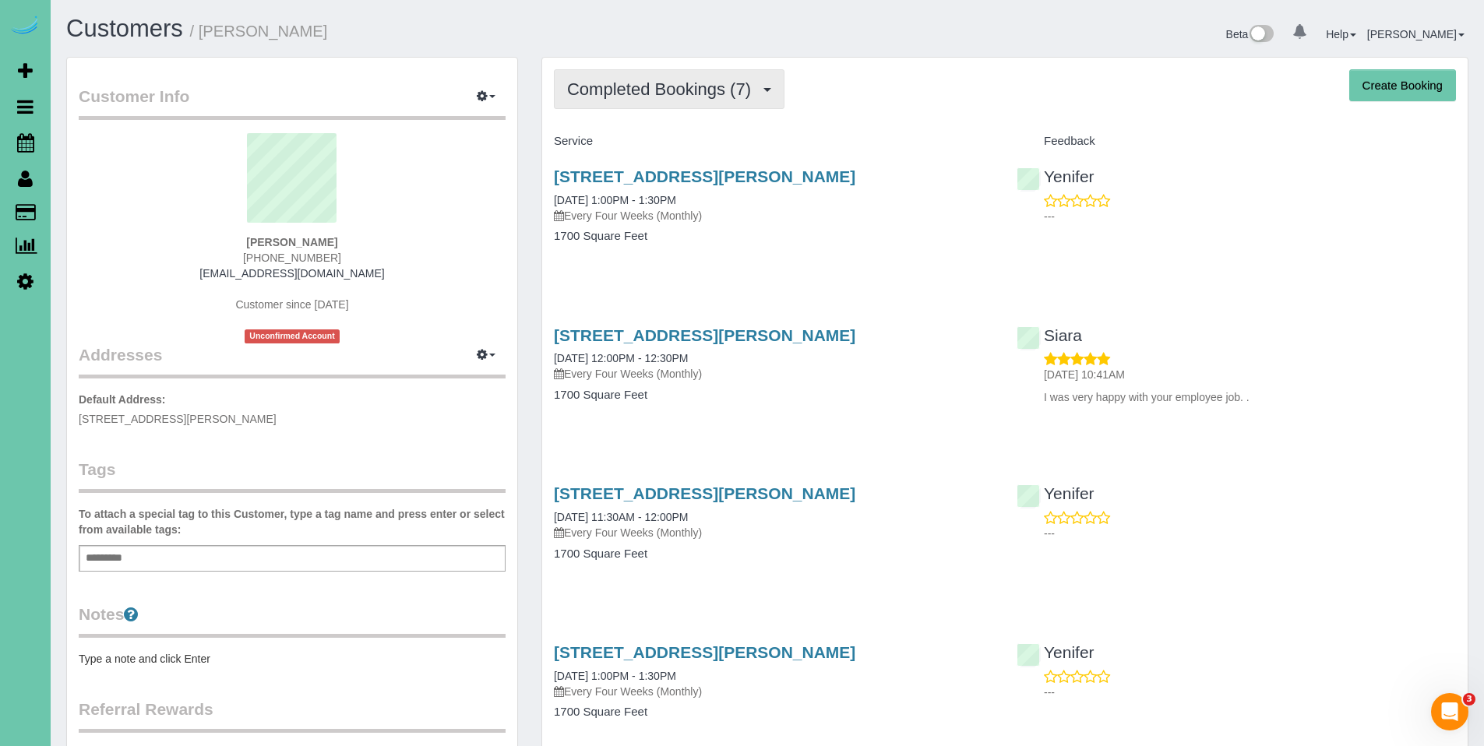
click at [651, 97] on span "Completed Bookings (7)" at bounding box center [663, 88] width 192 height 19
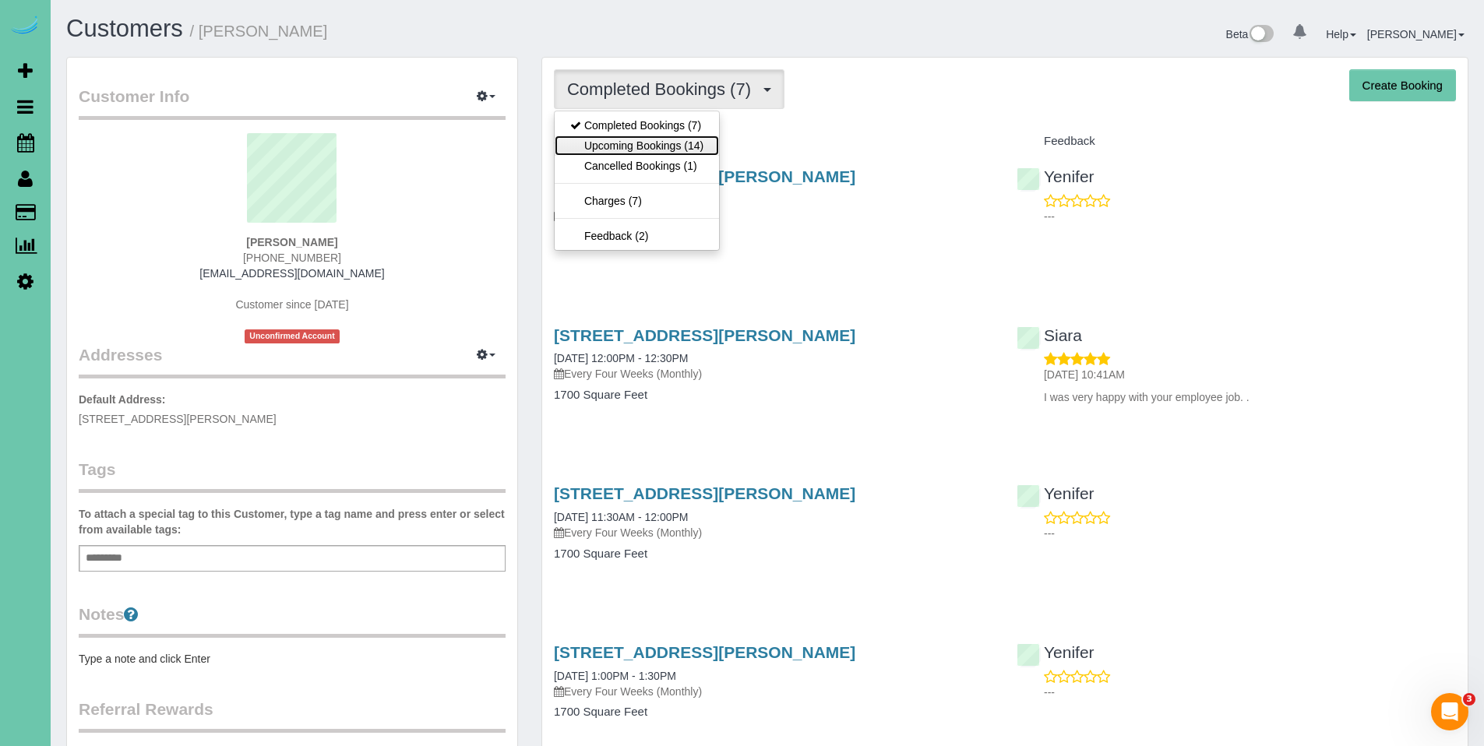
click at [638, 146] on link "Upcoming Bookings (14)" at bounding box center [637, 146] width 164 height 20
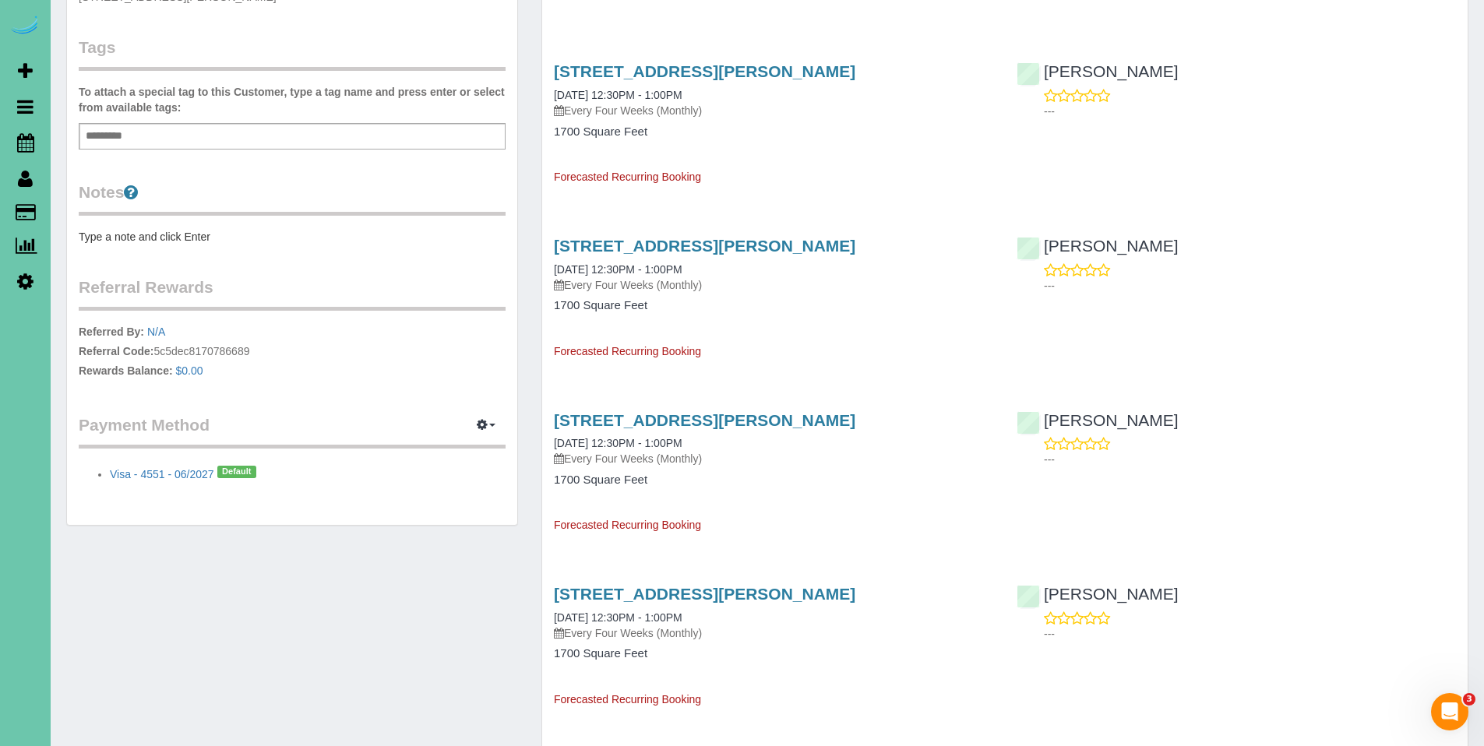
scroll to position [507, 0]
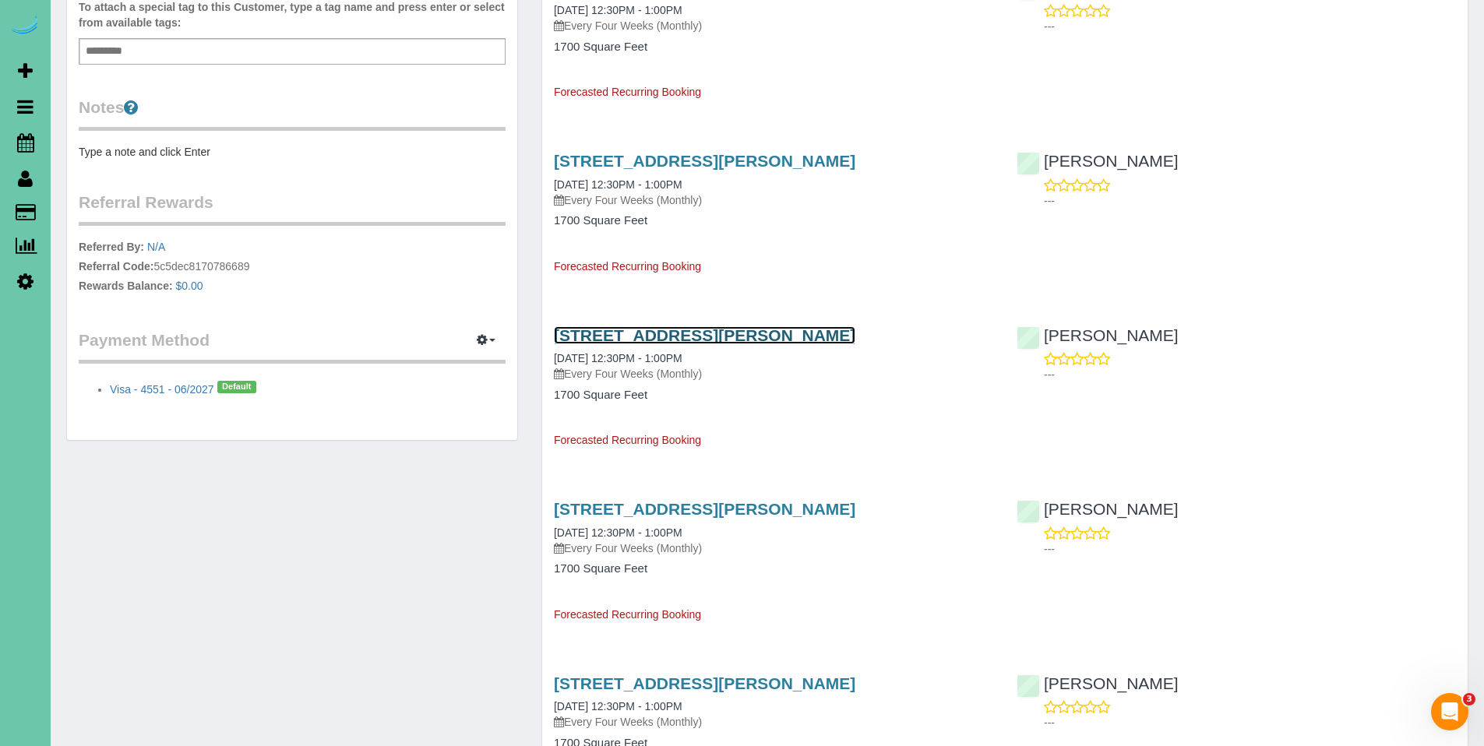
click at [627, 339] on link "13601 Glenn St, Omaha, NE 68138" at bounding box center [704, 335] width 301 height 18
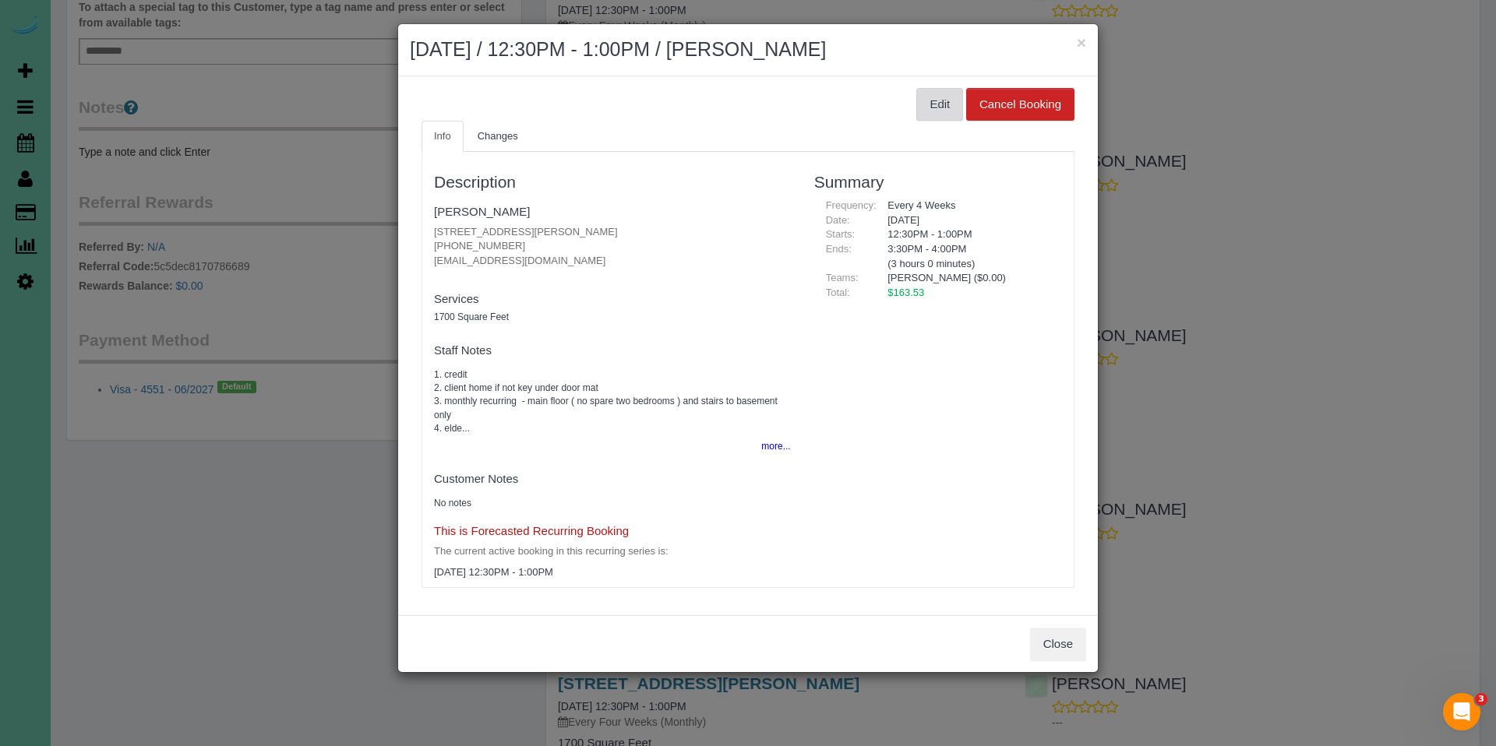
click at [929, 109] on button "Edit" at bounding box center [939, 104] width 47 height 33
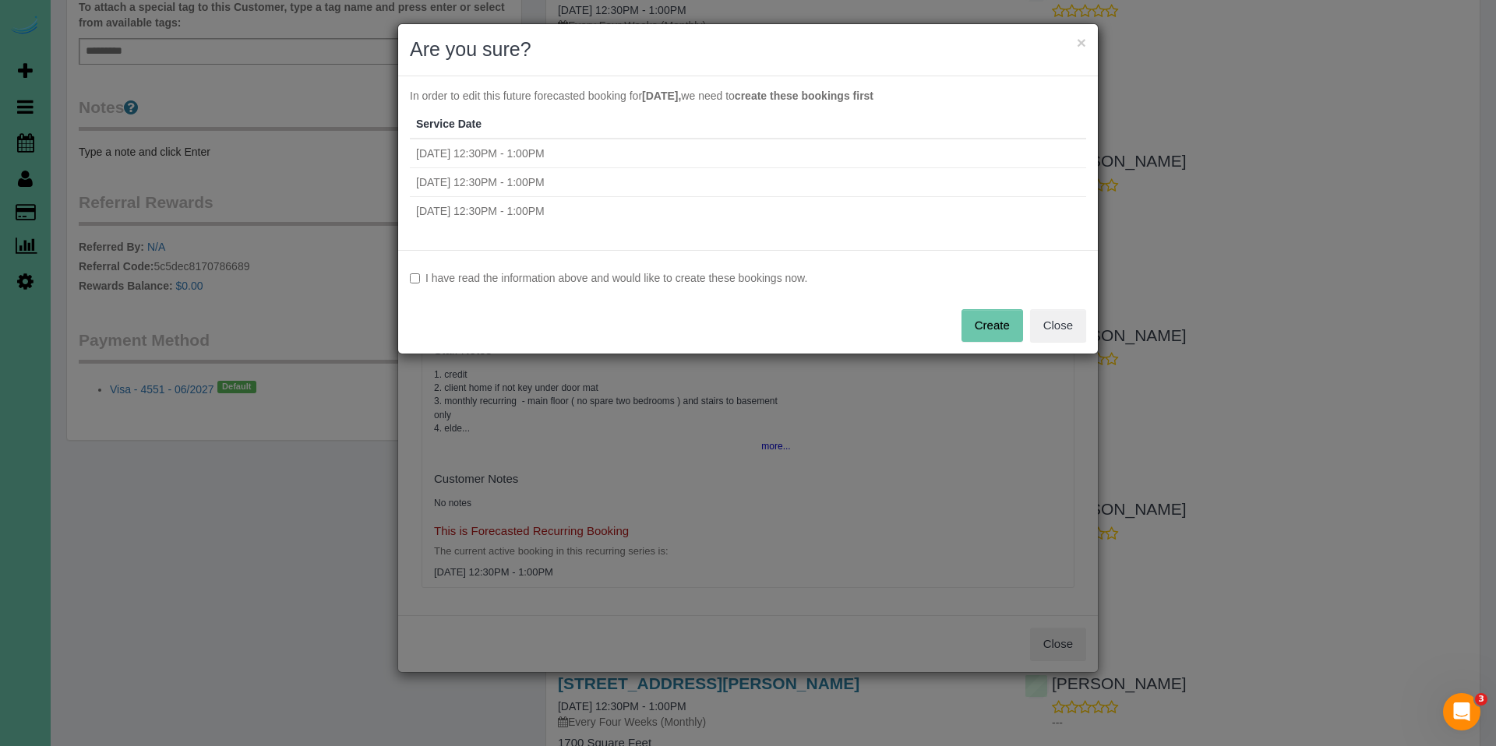
click at [598, 282] on label "I have read the information above and would like to create these bookings now." at bounding box center [748, 278] width 676 height 16
click at [993, 324] on button "Create" at bounding box center [992, 325] width 62 height 33
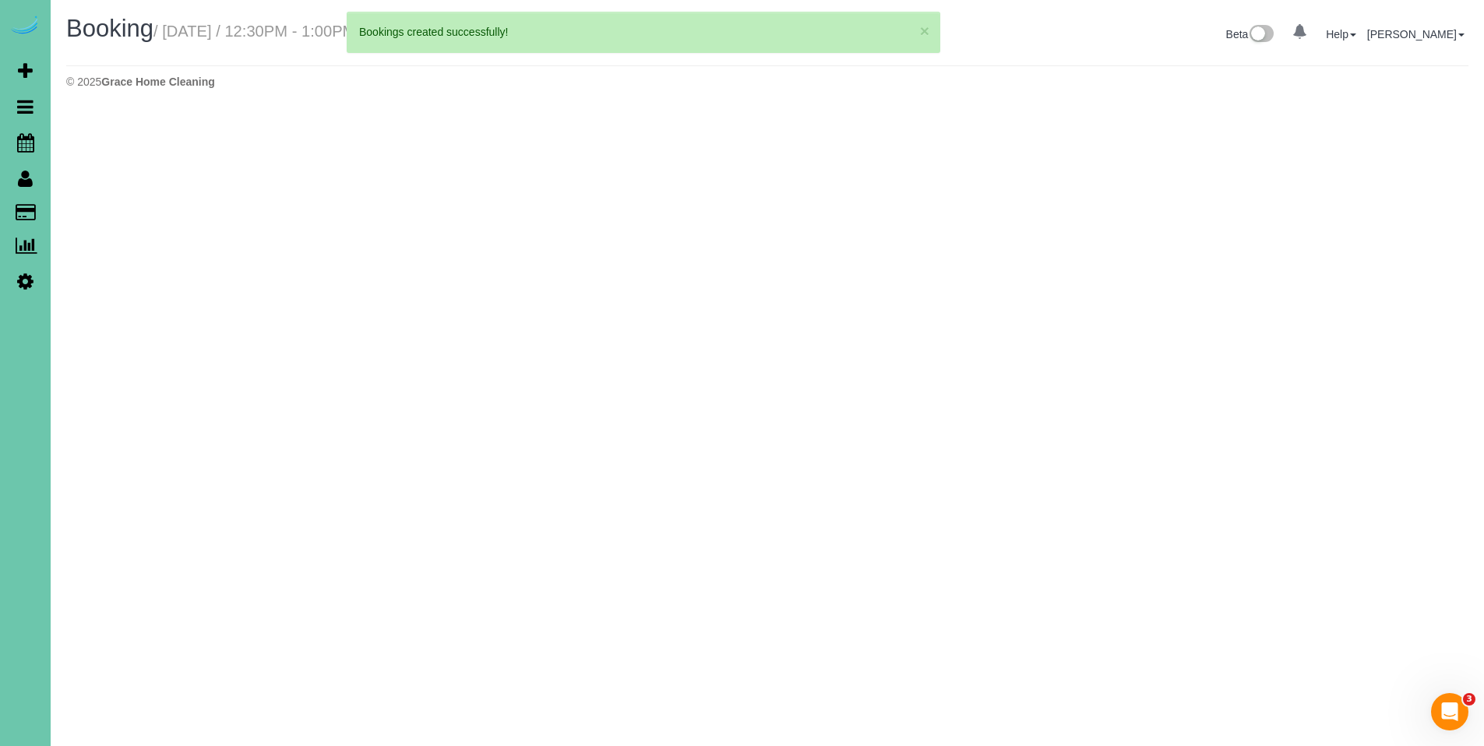
select select "NE"
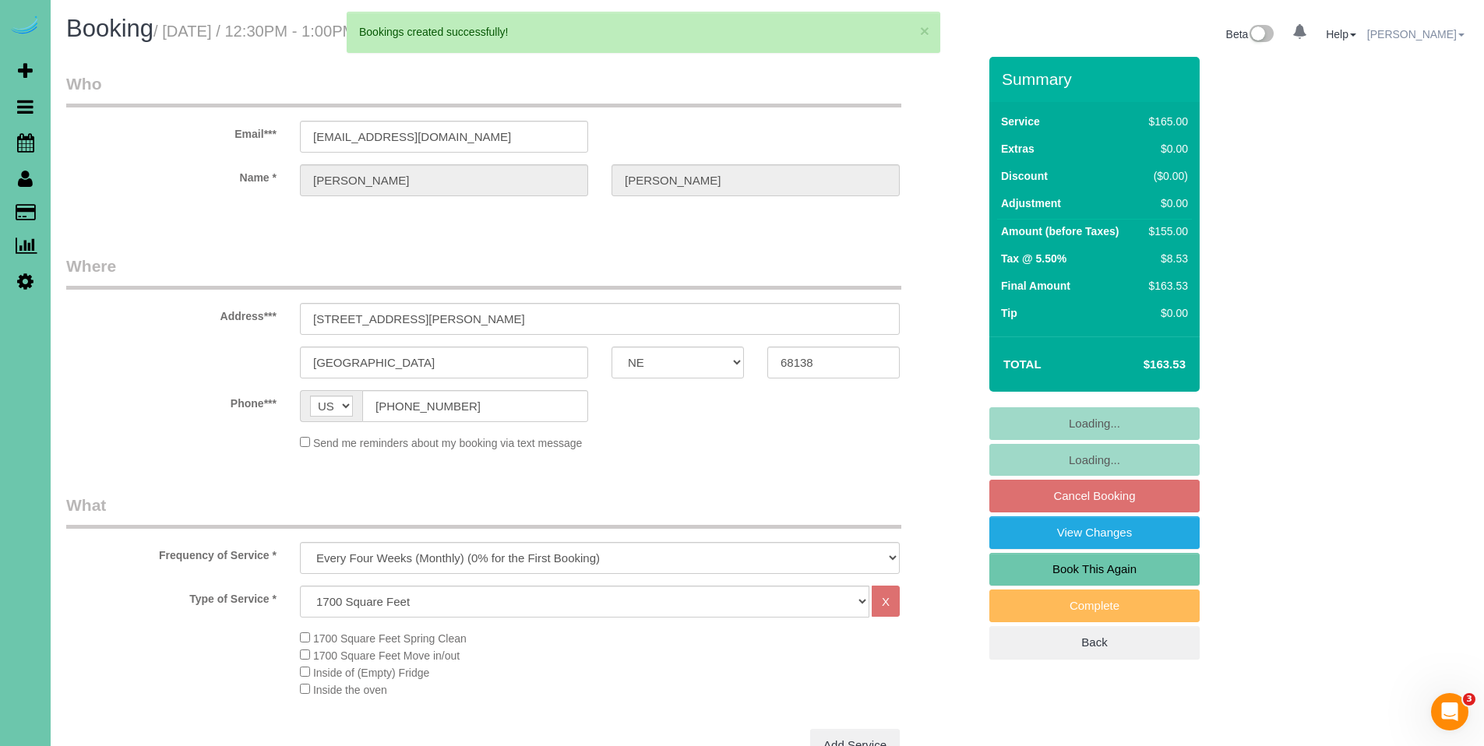
select select "object:1684"
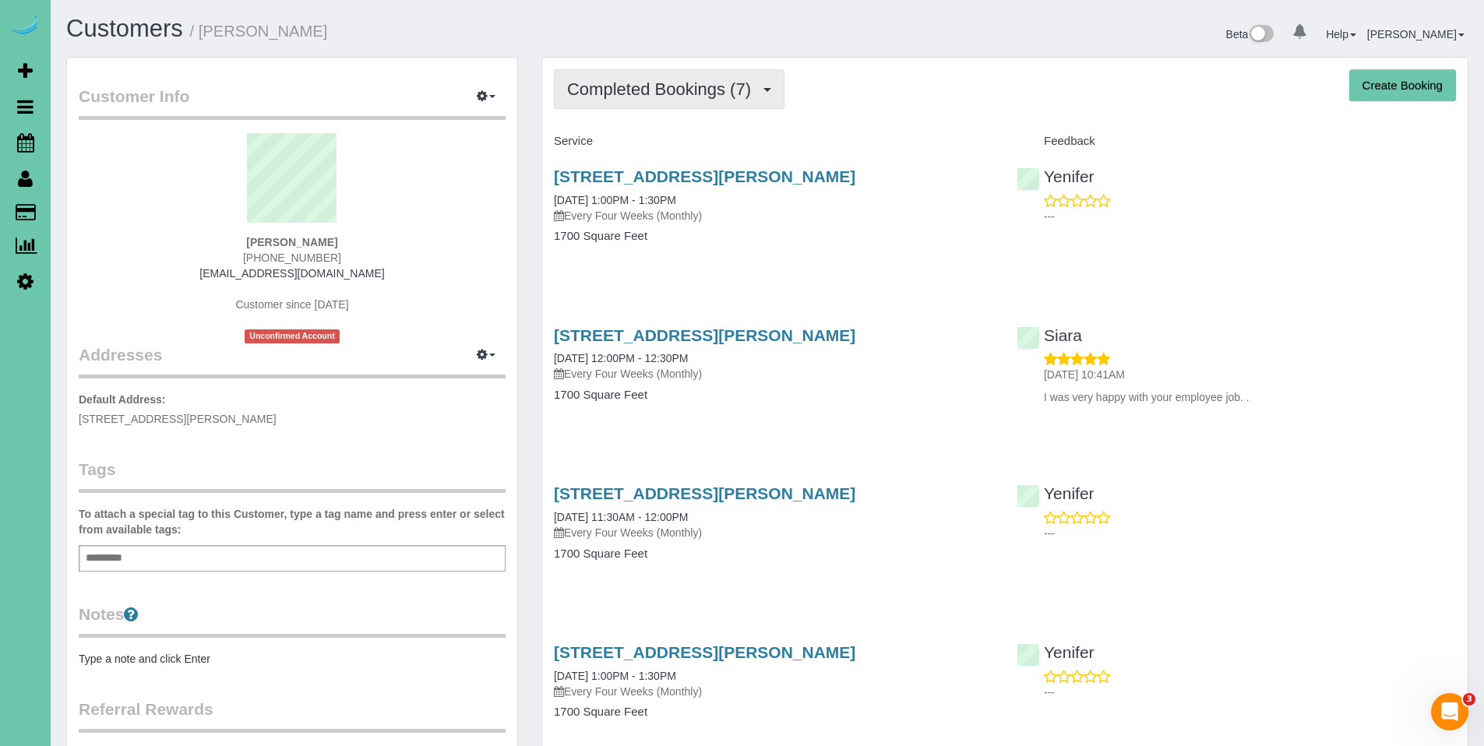
click at [676, 88] on span "Completed Bookings (7)" at bounding box center [663, 88] width 192 height 19
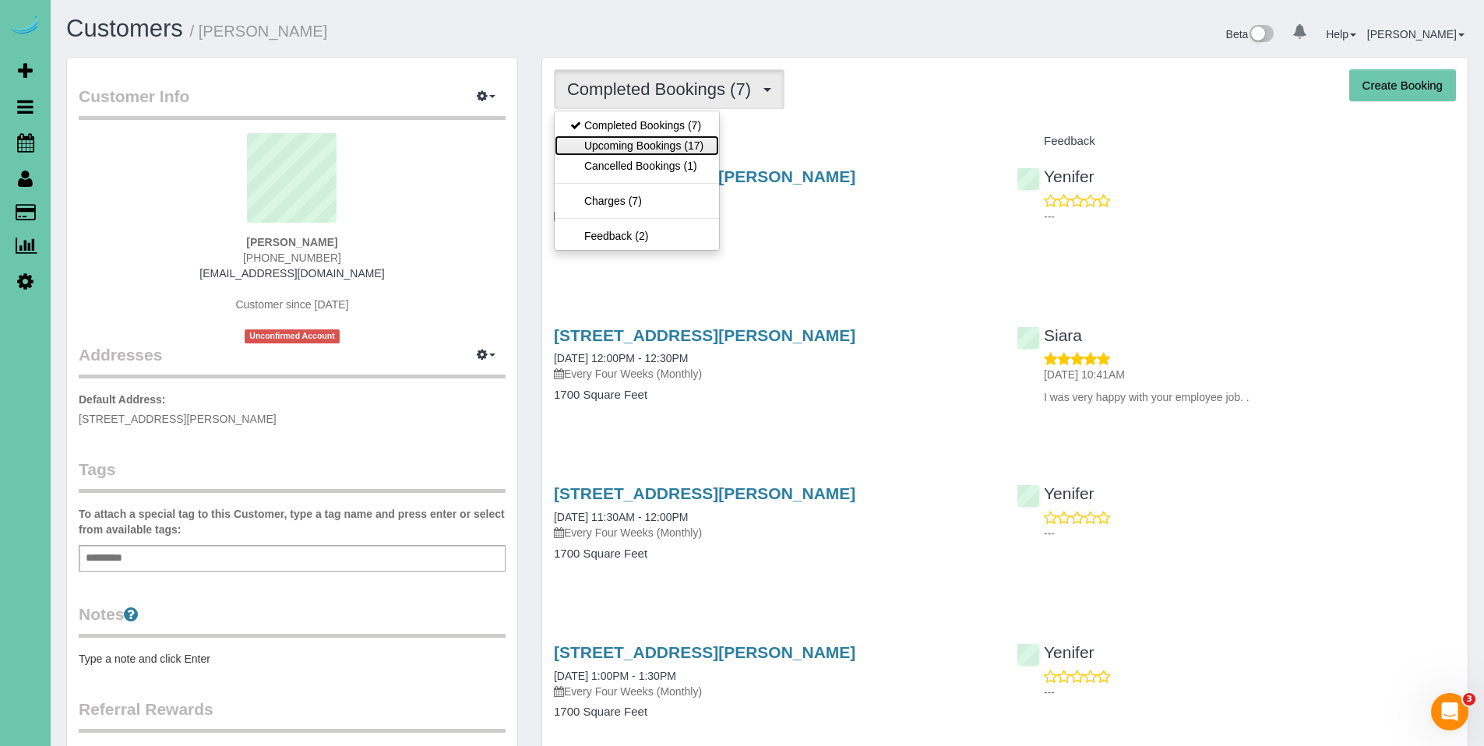
click at [657, 142] on link "Upcoming Bookings (17)" at bounding box center [637, 146] width 164 height 20
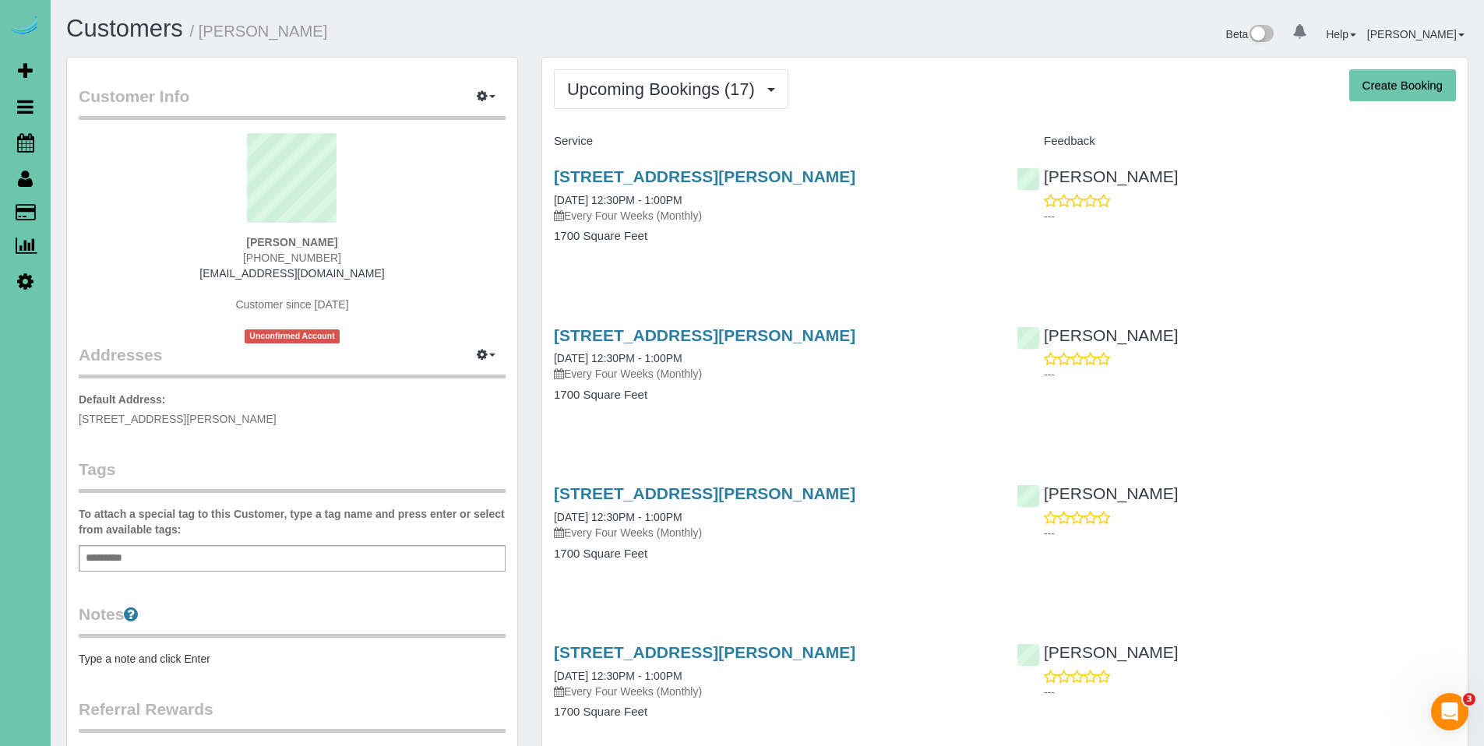
drag, startPoint x: 884, startPoint y: 177, endPoint x: 550, endPoint y: 183, distance: 334.3
click at [550, 183] on div "[STREET_ADDRESS][PERSON_NAME] [DATE] 12:30PM - 1:00PM Every Four Weeks (Monthly…" at bounding box center [773, 214] width 463 height 120
click at [644, 173] on link "[STREET_ADDRESS][PERSON_NAME]" at bounding box center [704, 176] width 301 height 18
click at [665, 104] on button "Upcoming Bookings (17)" at bounding box center [671, 89] width 234 height 40
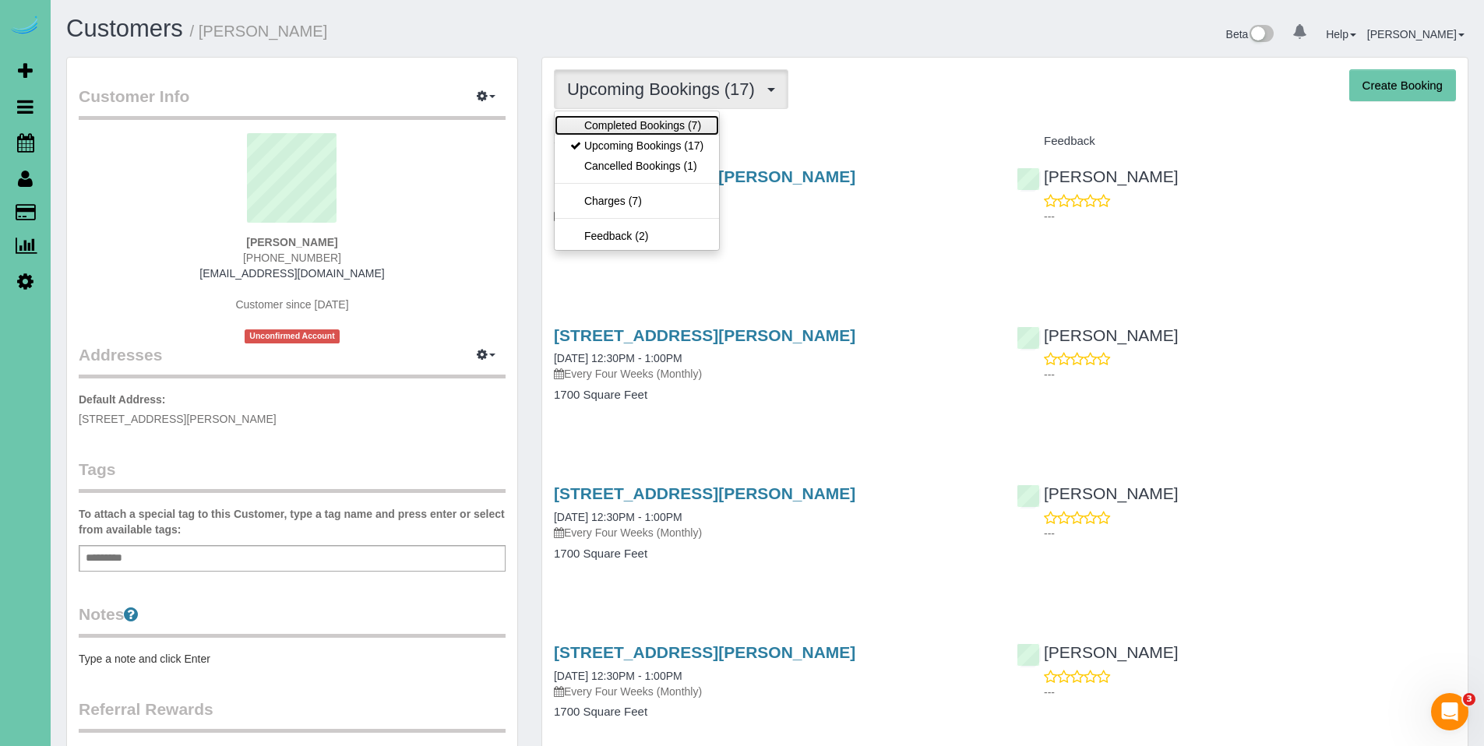
click at [641, 124] on link "Completed Bookings (7)" at bounding box center [637, 125] width 164 height 20
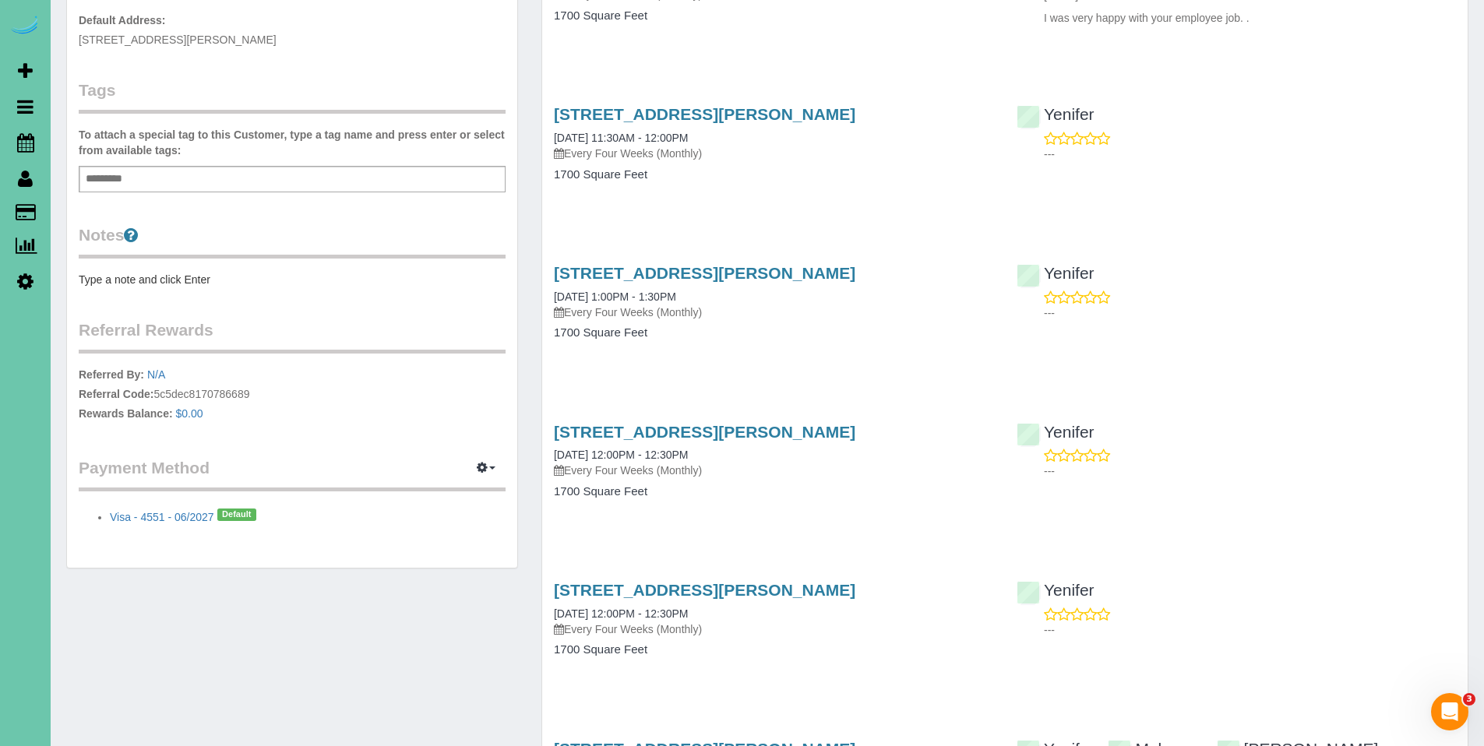
scroll to position [9, 0]
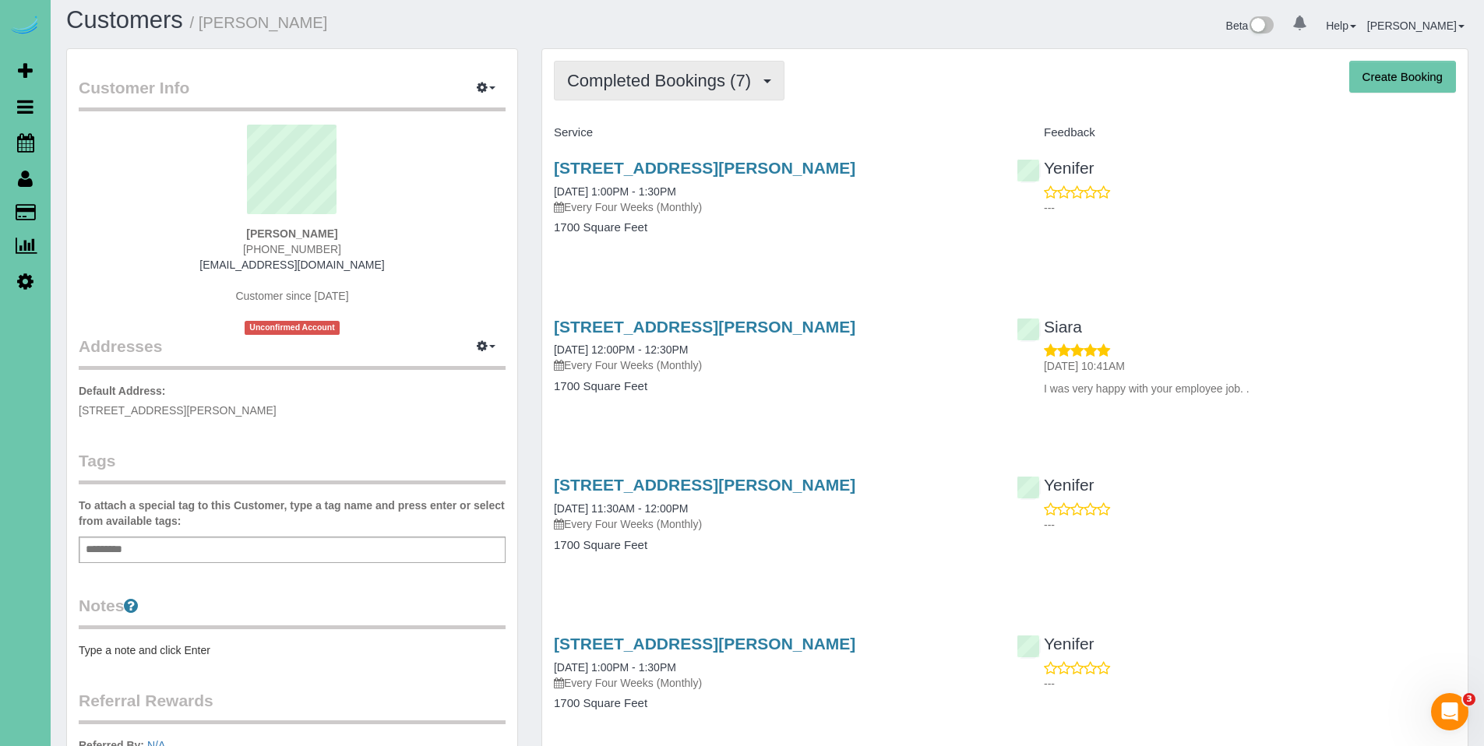
click at [659, 77] on span "Completed Bookings (7)" at bounding box center [663, 80] width 192 height 19
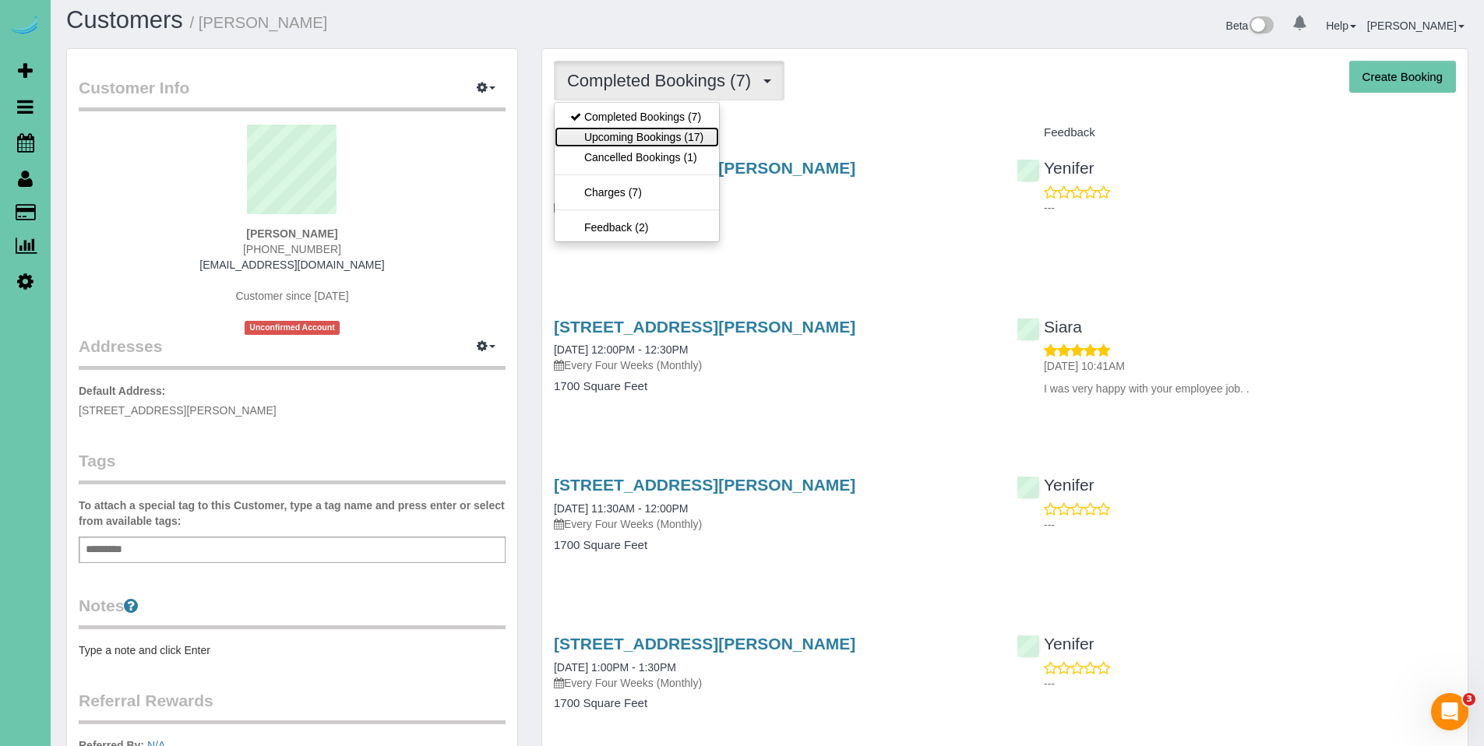
click at [653, 136] on link "Upcoming Bookings (17)" at bounding box center [637, 137] width 164 height 20
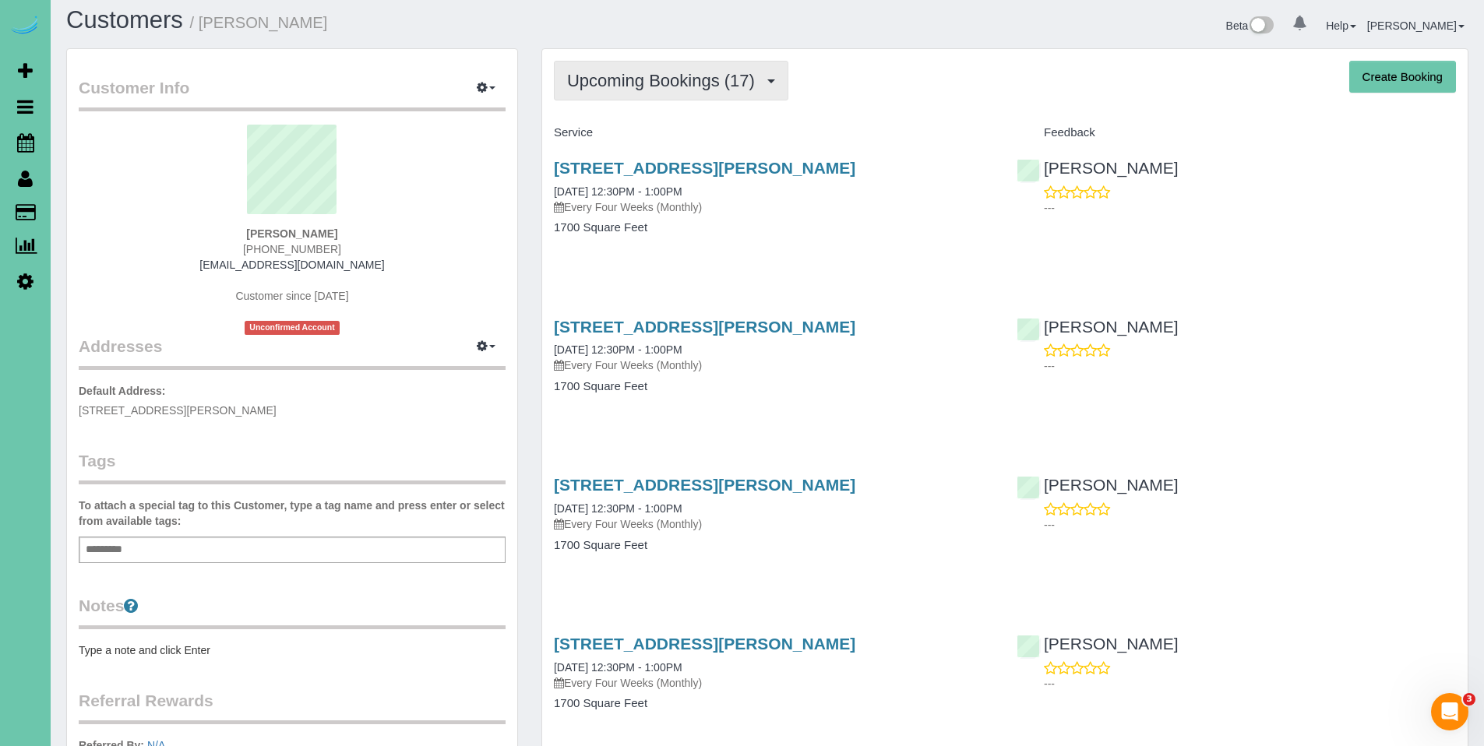
click at [644, 78] on span "Upcoming Bookings (17)" at bounding box center [665, 80] width 196 height 19
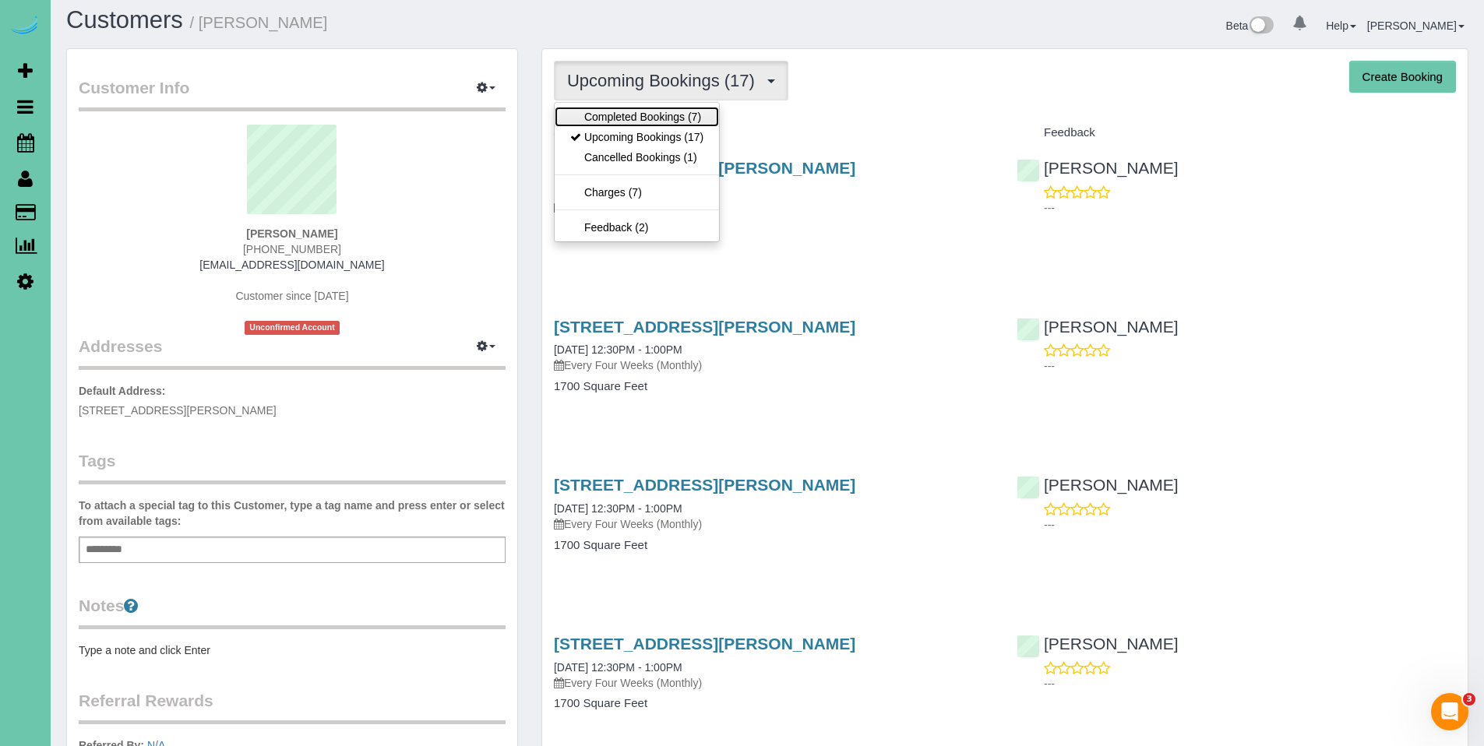
click at [651, 116] on link "Completed Bookings (7)" at bounding box center [637, 117] width 164 height 20
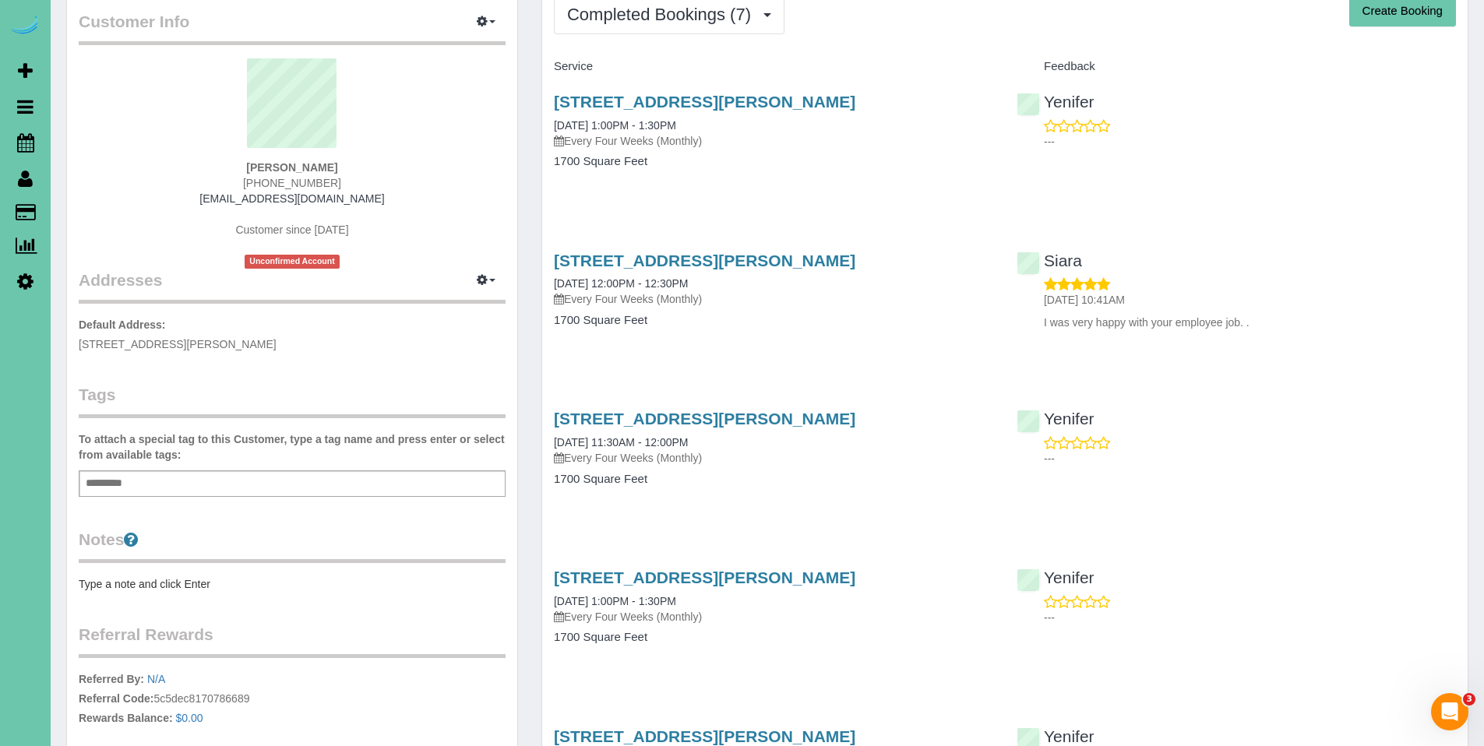
scroll to position [0, 0]
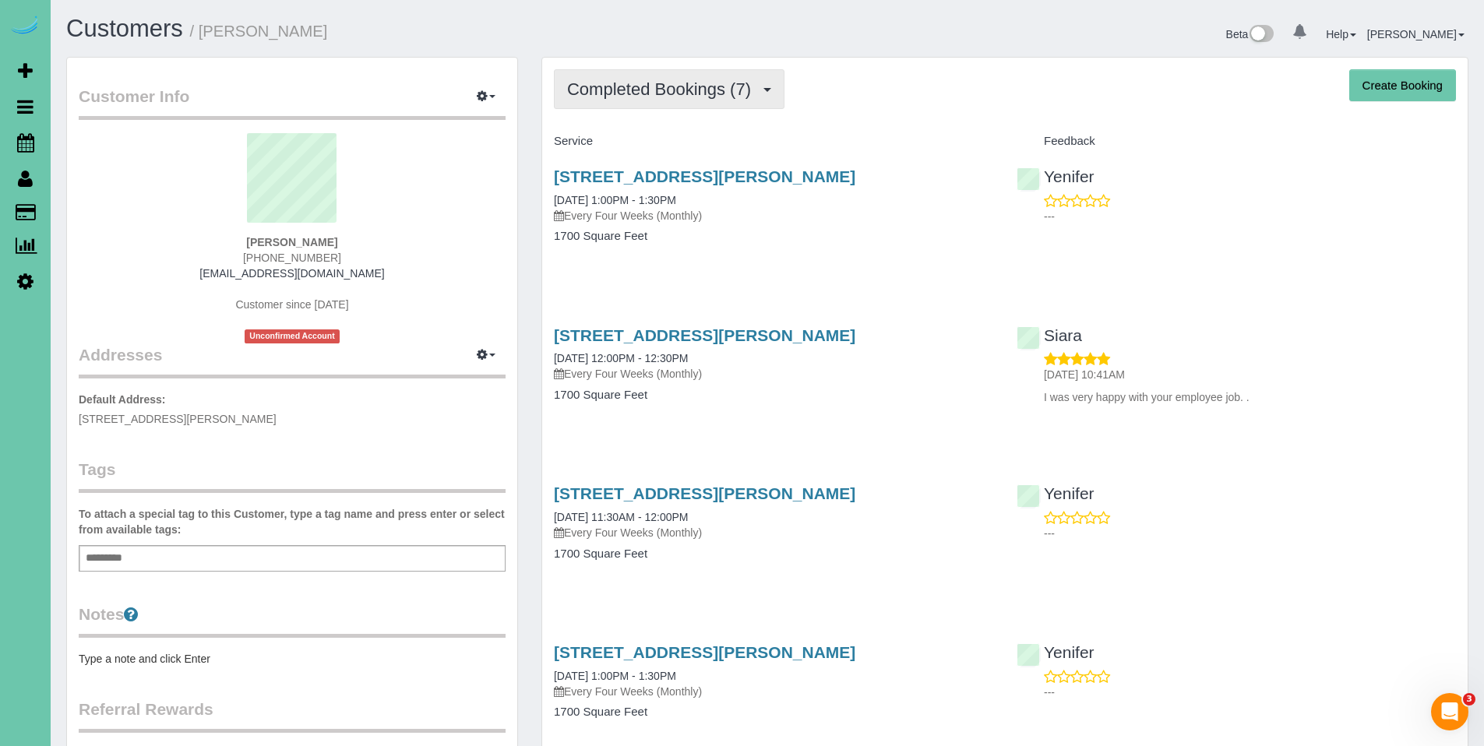
click at [626, 102] on button "Completed Bookings (7)" at bounding box center [669, 89] width 231 height 40
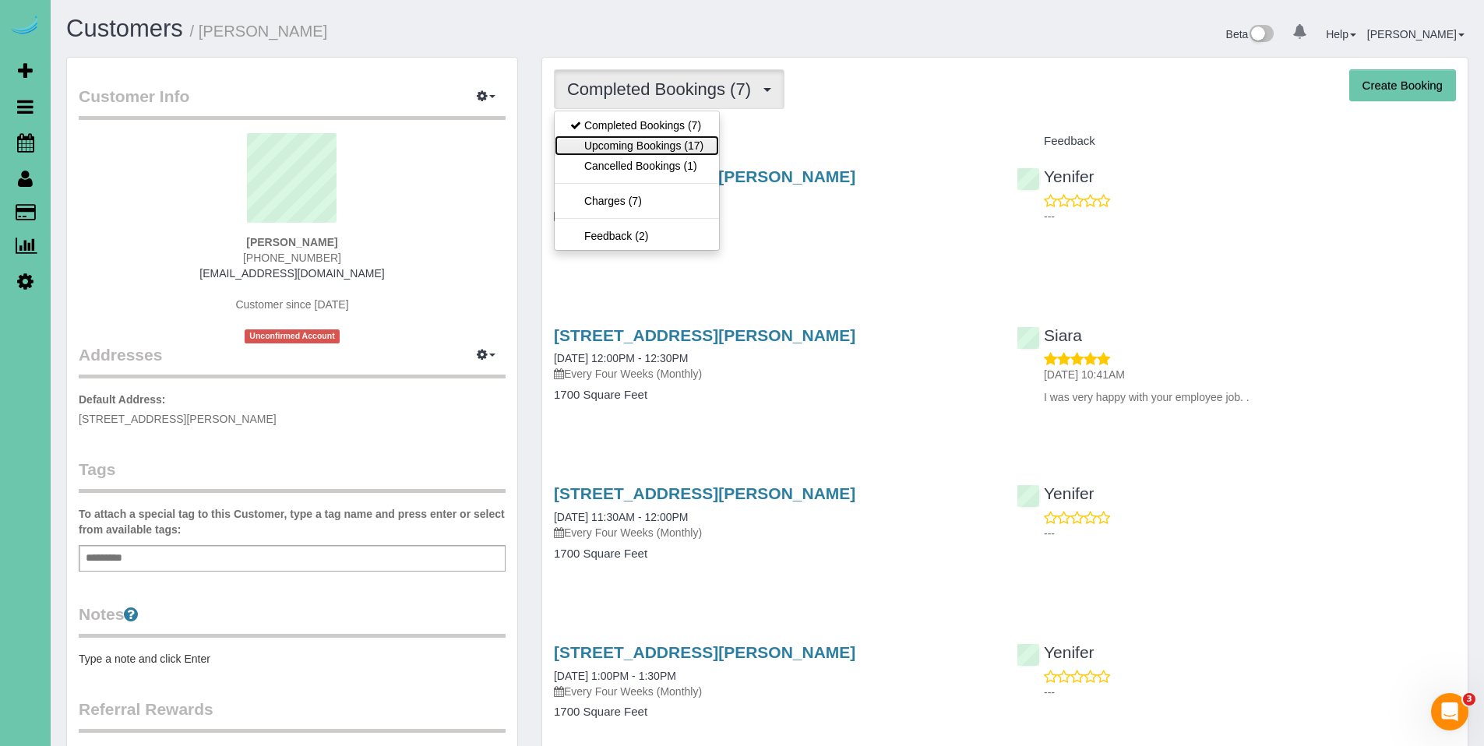
click at [627, 140] on link "Upcoming Bookings (17)" at bounding box center [637, 146] width 164 height 20
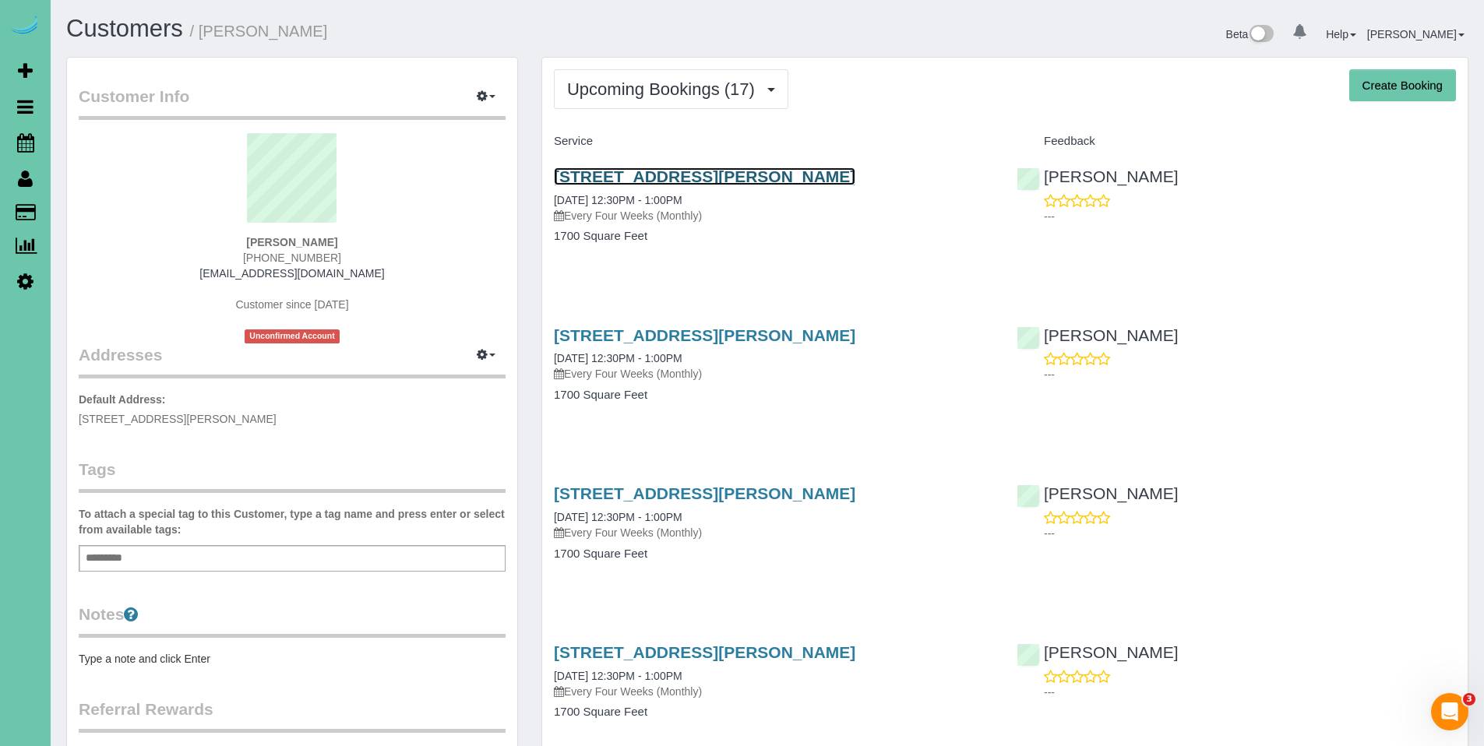
click at [660, 173] on link "13601 Glenn St, Omaha, NE 68138" at bounding box center [704, 176] width 301 height 18
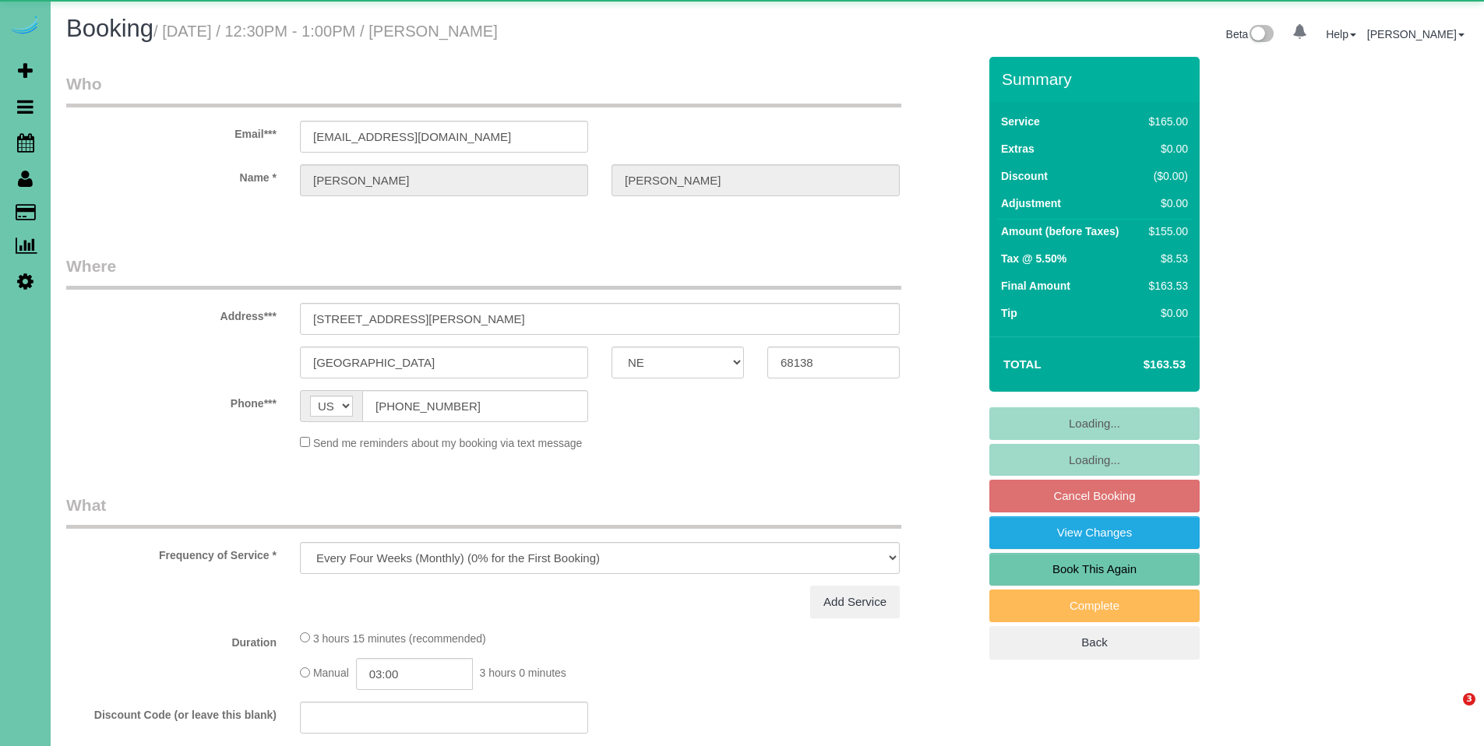
select select "NE"
select select "object:650"
select select "string:fspay-9bcc987e-c881-4372-b04b-979724612a9d"
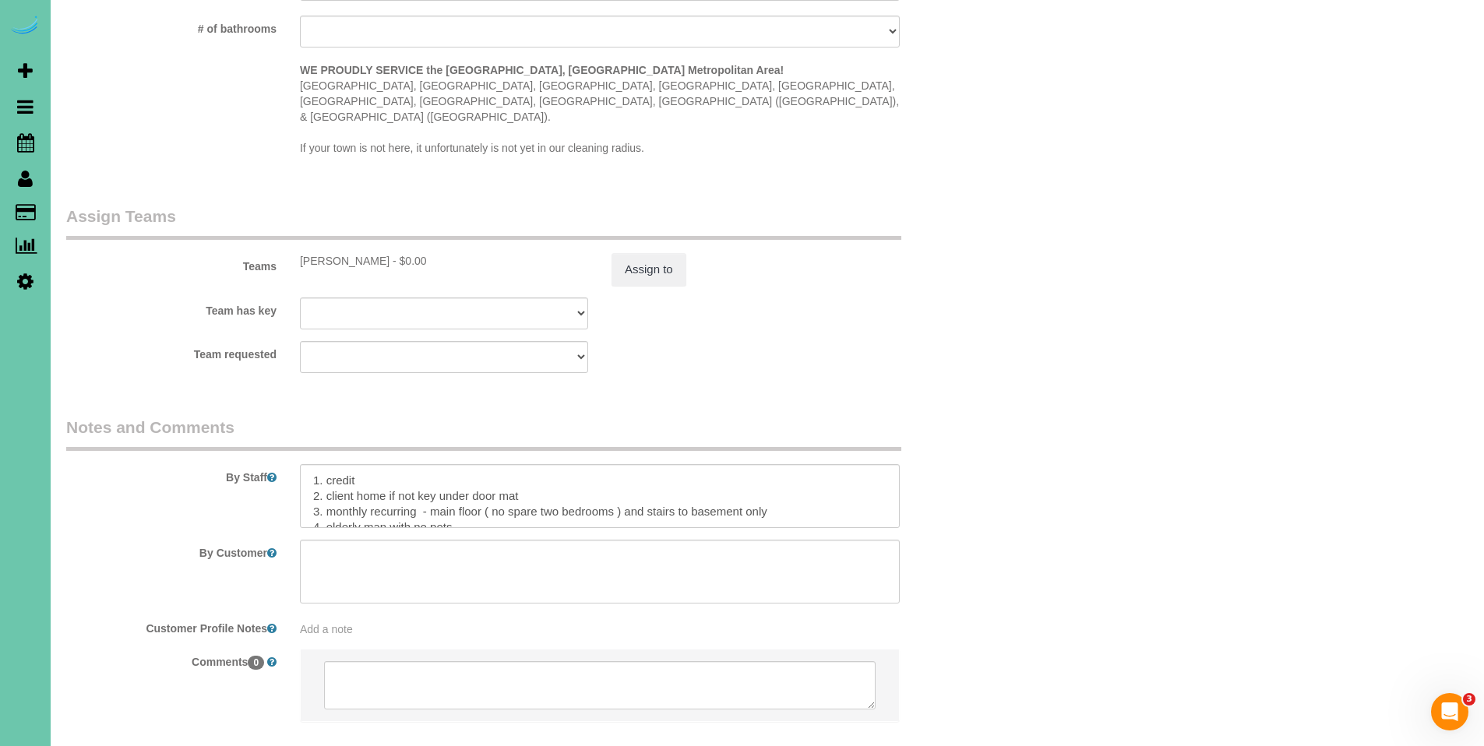
scroll to position [1544, 0]
click at [841, 481] on textarea at bounding box center [600, 493] width 600 height 64
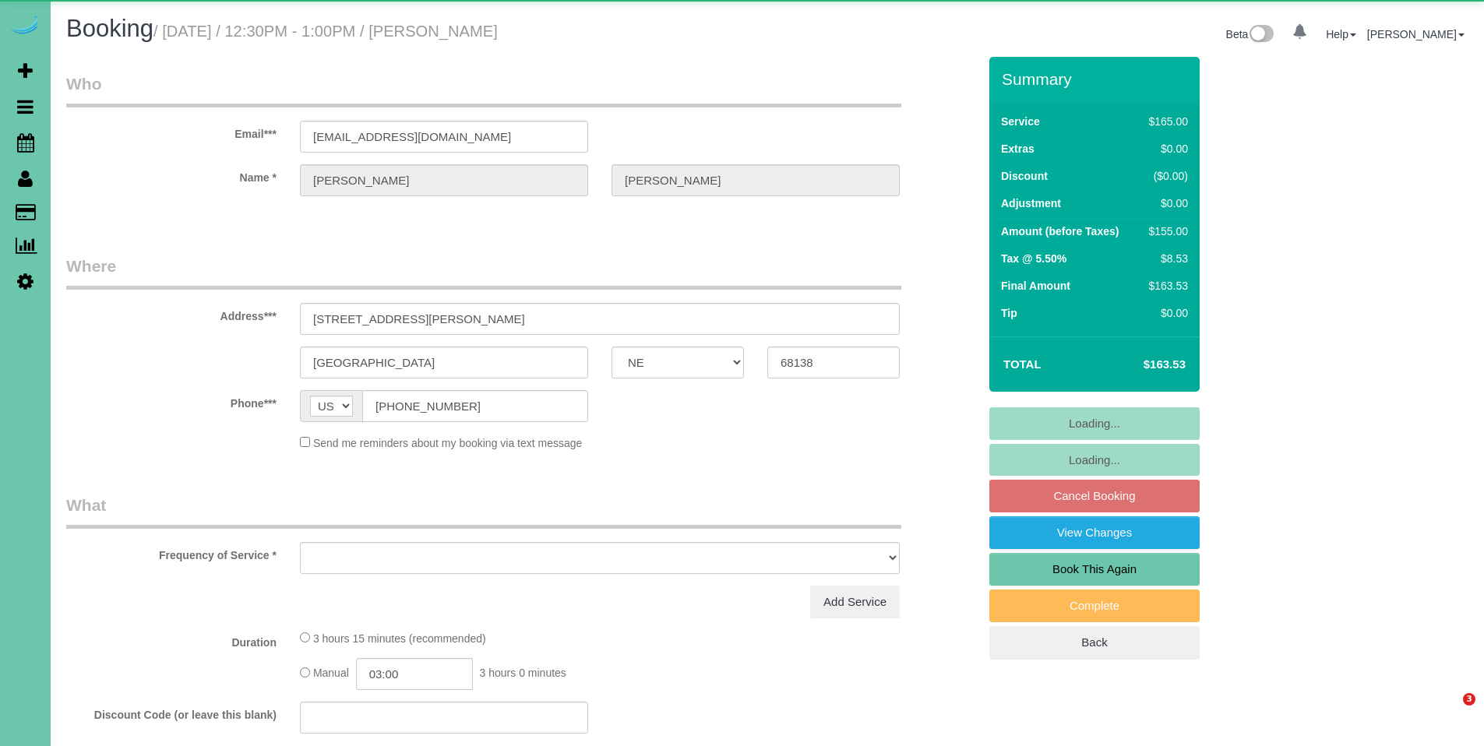
select select "NE"
select select "object:617"
select select "string:fspay-9bcc987e-c881-4372-b04b-979724612a9d"
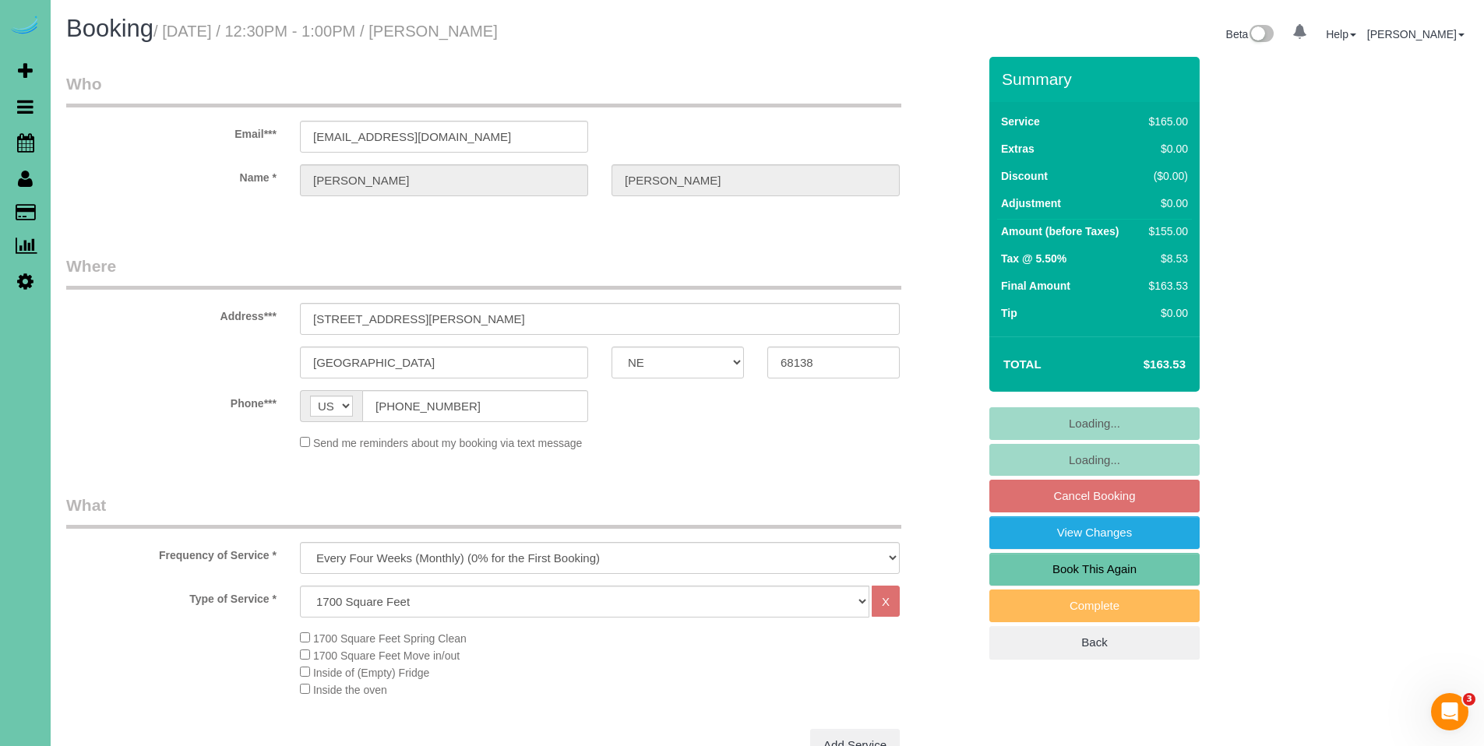
select select "object:650"
